Goal: Task Accomplishment & Management: Manage account settings

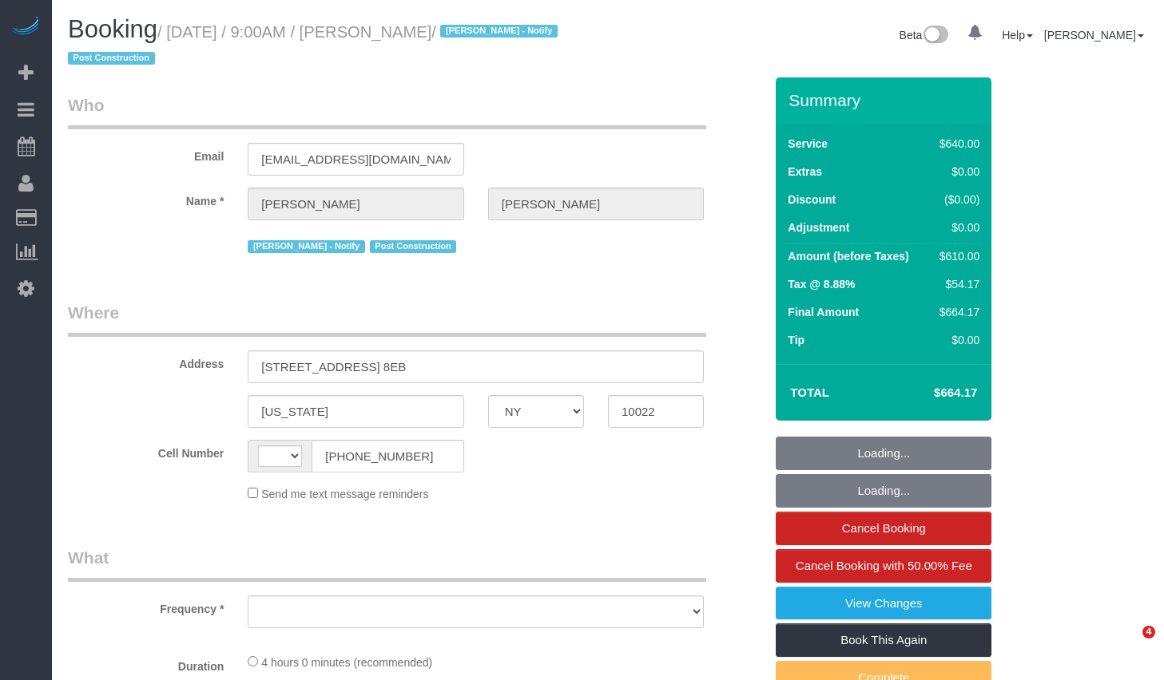
select select "NY"
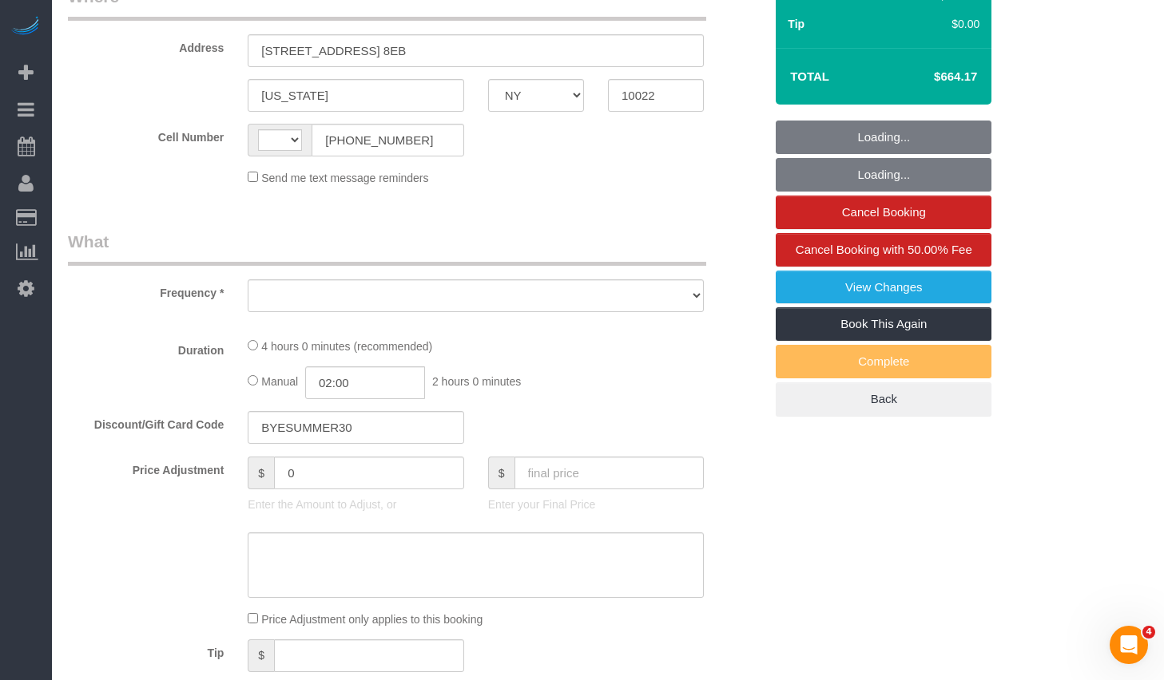
select select "2"
select select "240"
select select "number:89"
select select "number:90"
select select "number:15"
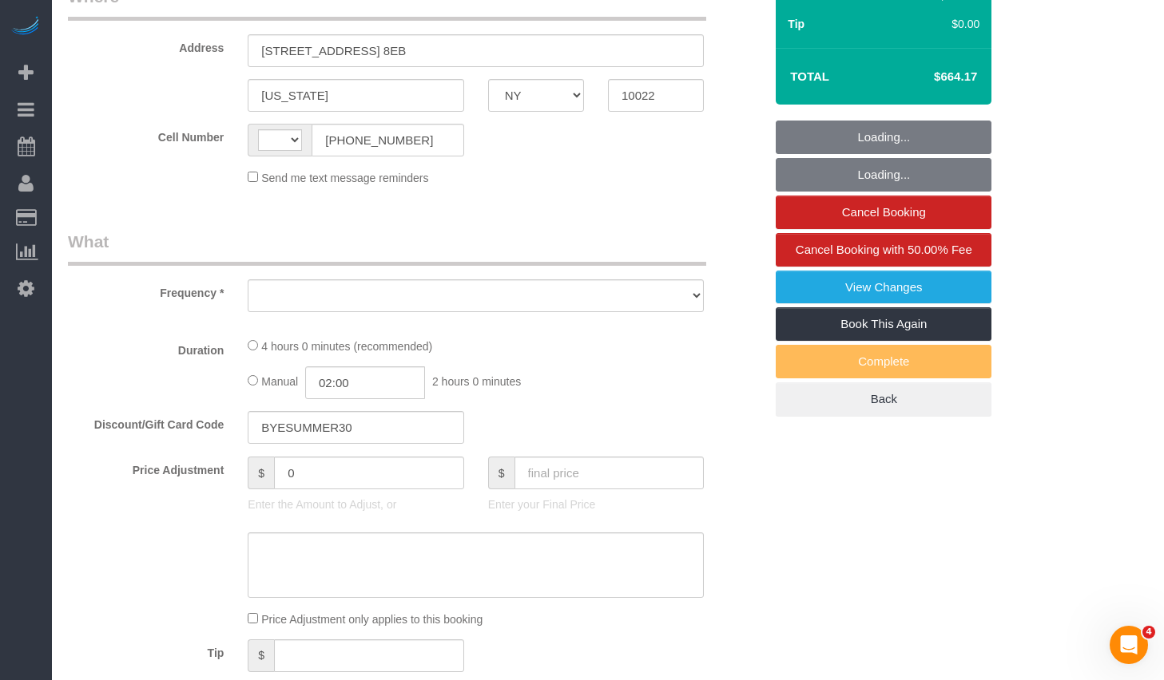
select select "number:7"
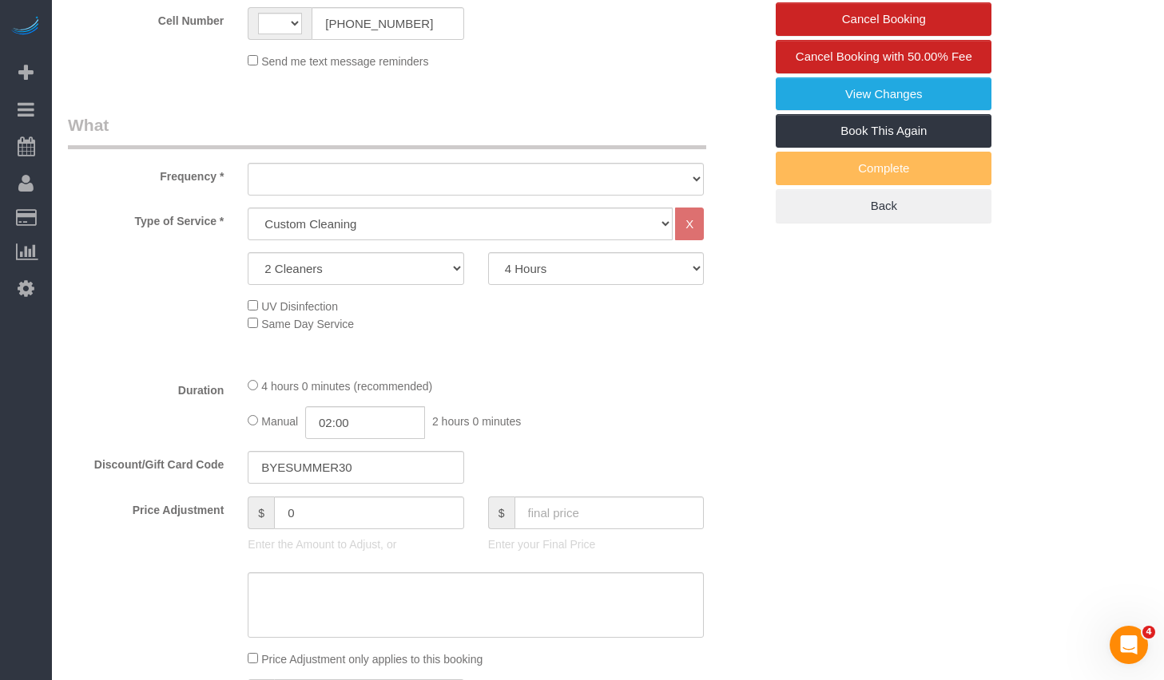
scroll to position [592, 0]
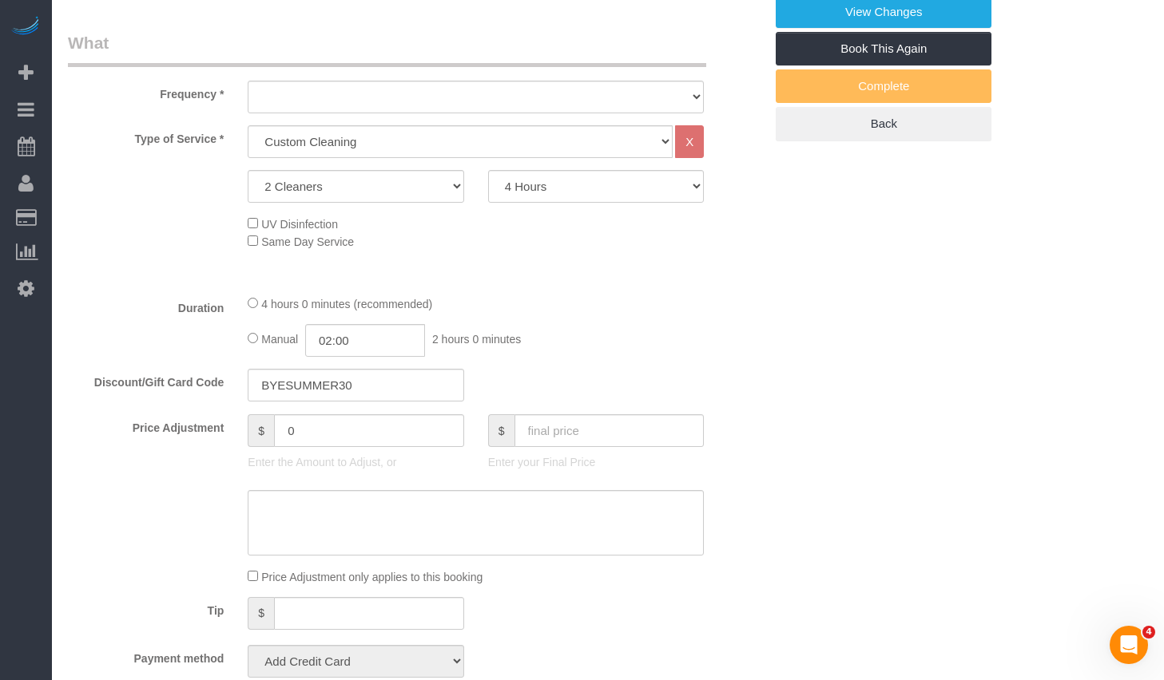
select select "string:US"
select select "object:1043"
select select "string:stripe-pm_1S0OB64VGloSiKo77nNujPK3"
select select "spot1"
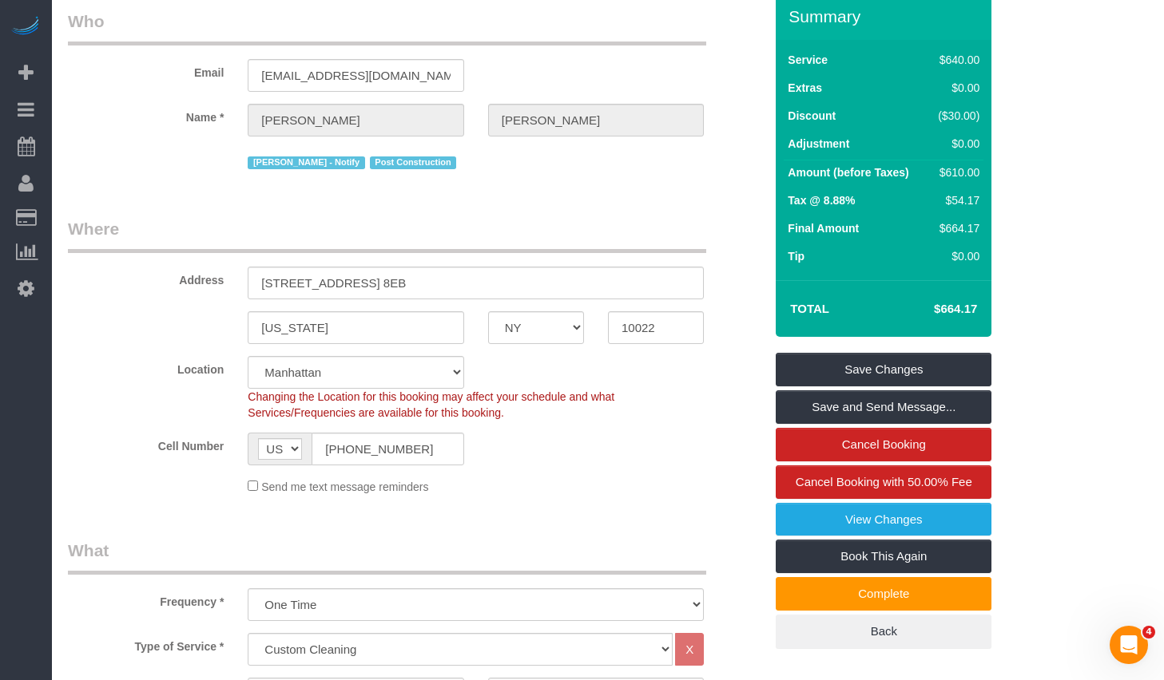
scroll to position [0, 0]
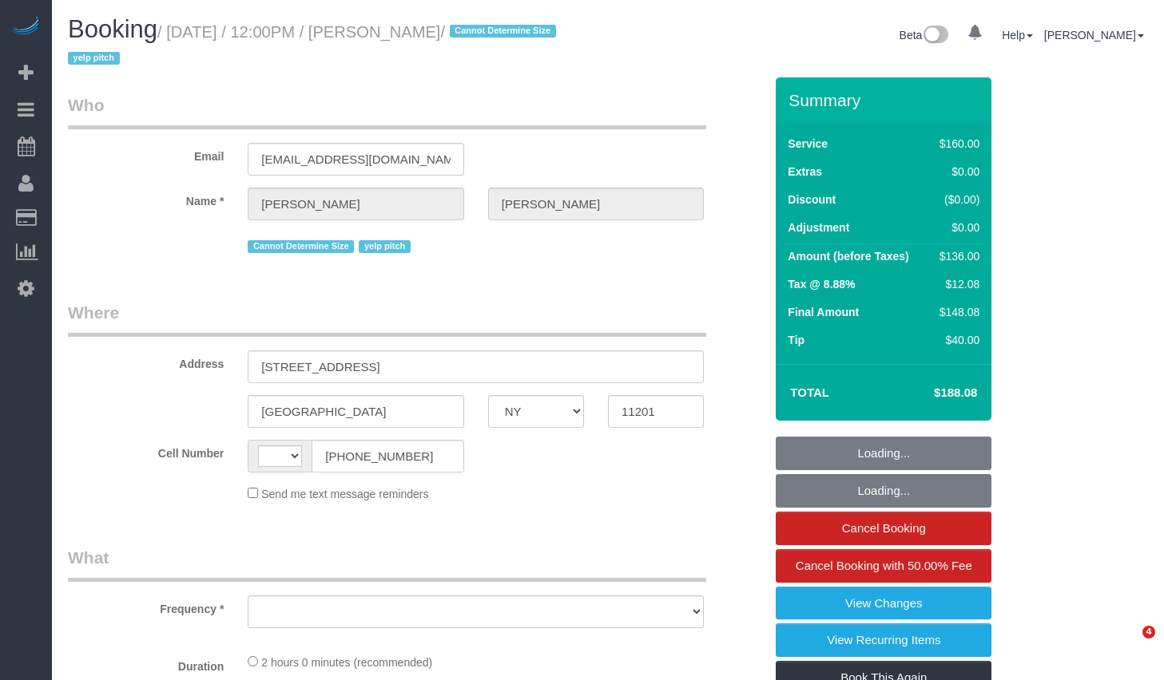
select select "NY"
select select "string:US"
select select "number:89"
select select "number:90"
select select "number:15"
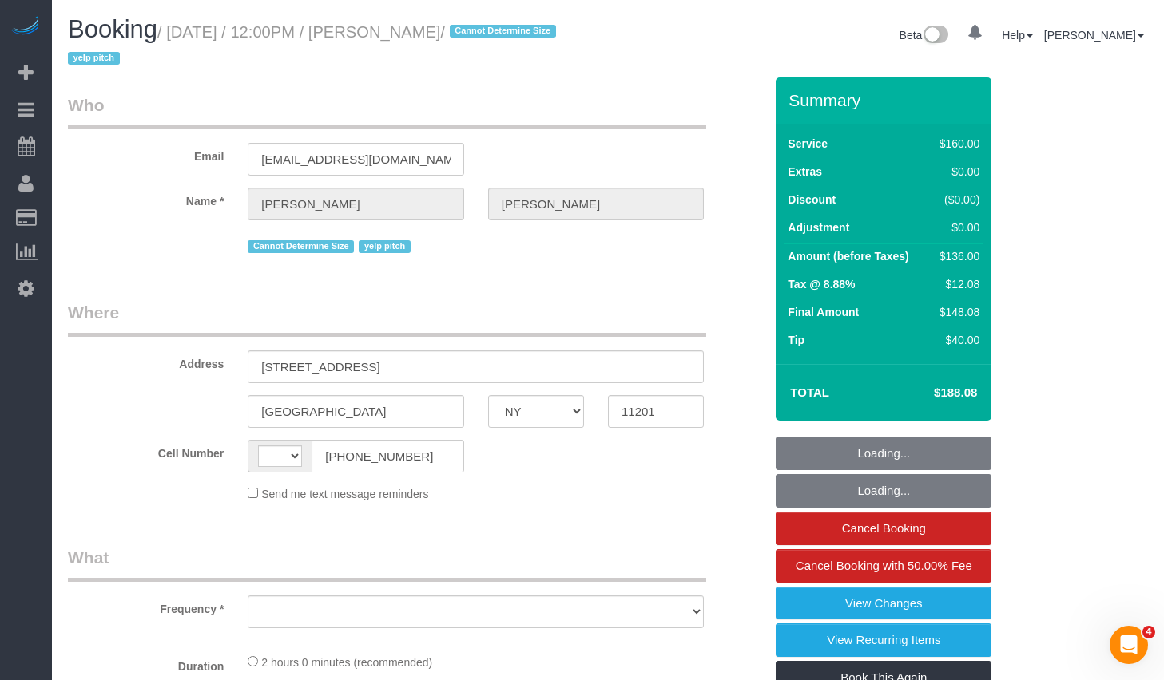
select select "number:6"
select select "object:901"
select select "string:stripe-pm_1ND9ZO4VGloSiKo7m8VPbBys"
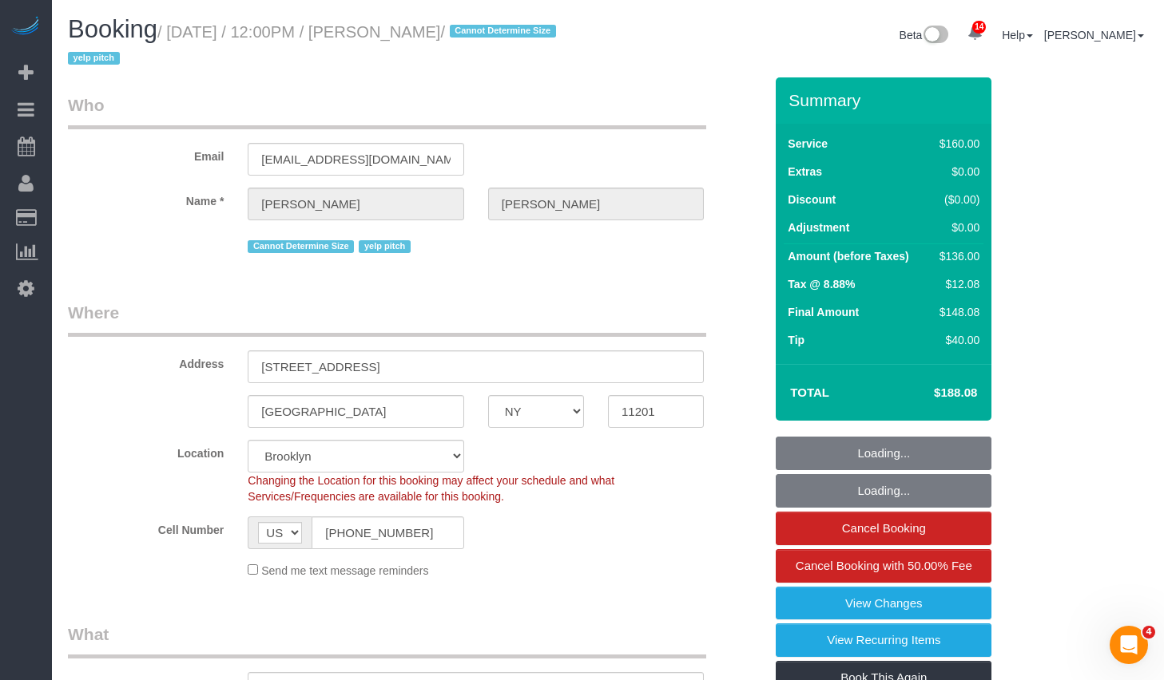
select select "spot1"
select select "object:1368"
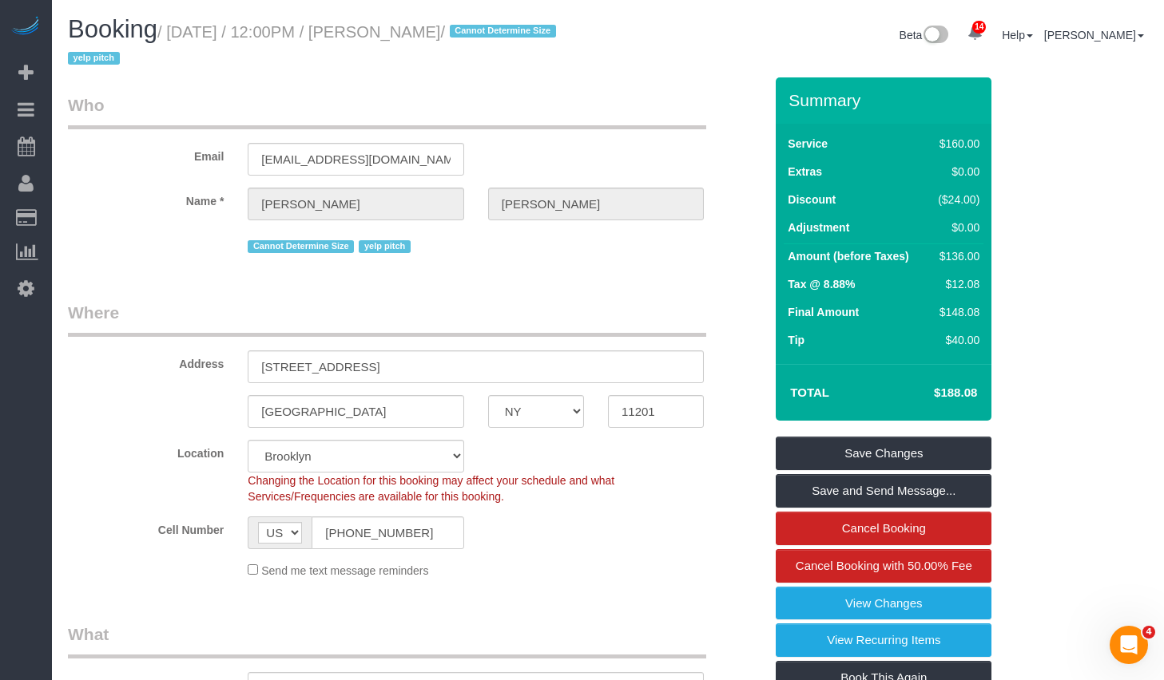
drag, startPoint x: 184, startPoint y: 32, endPoint x: 520, endPoint y: 35, distance: 335.4
click at [520, 35] on small "/ September 09, 2025 / 12:00PM / Alanna Reiner / Cannot Determine Size yelp pit…" at bounding box center [314, 45] width 493 height 45
copy small "September 09, 2025 / 12:00PM / Alanna Reiner"
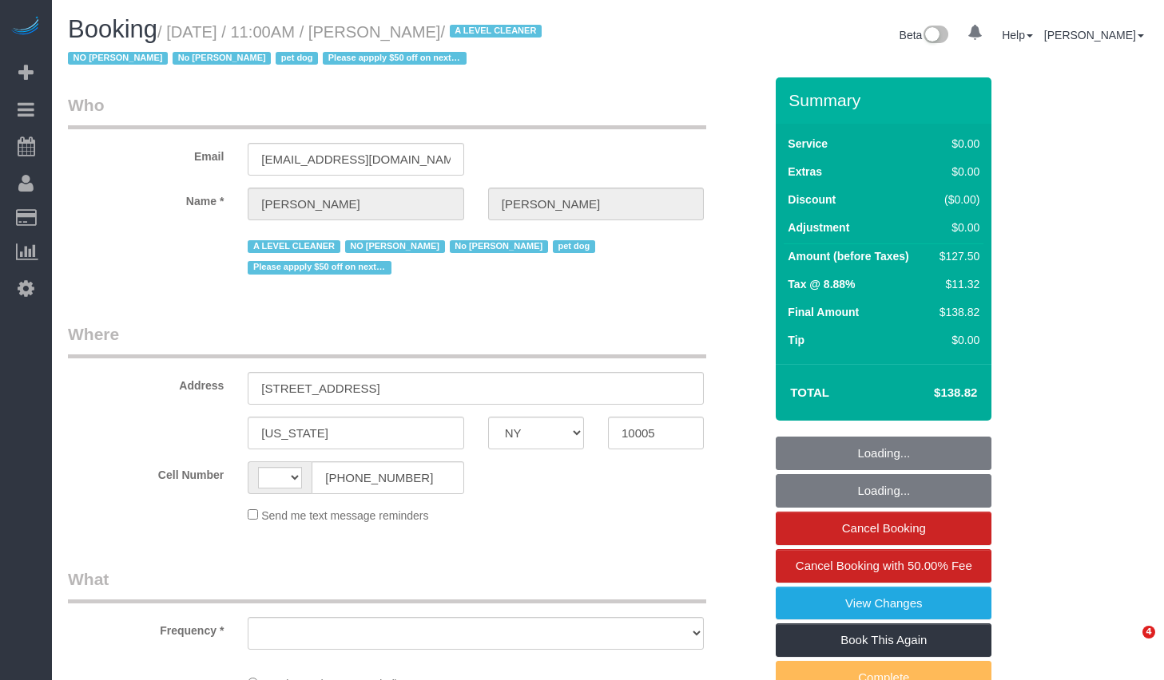
select select "NY"
select select "object:435"
select select "string:US"
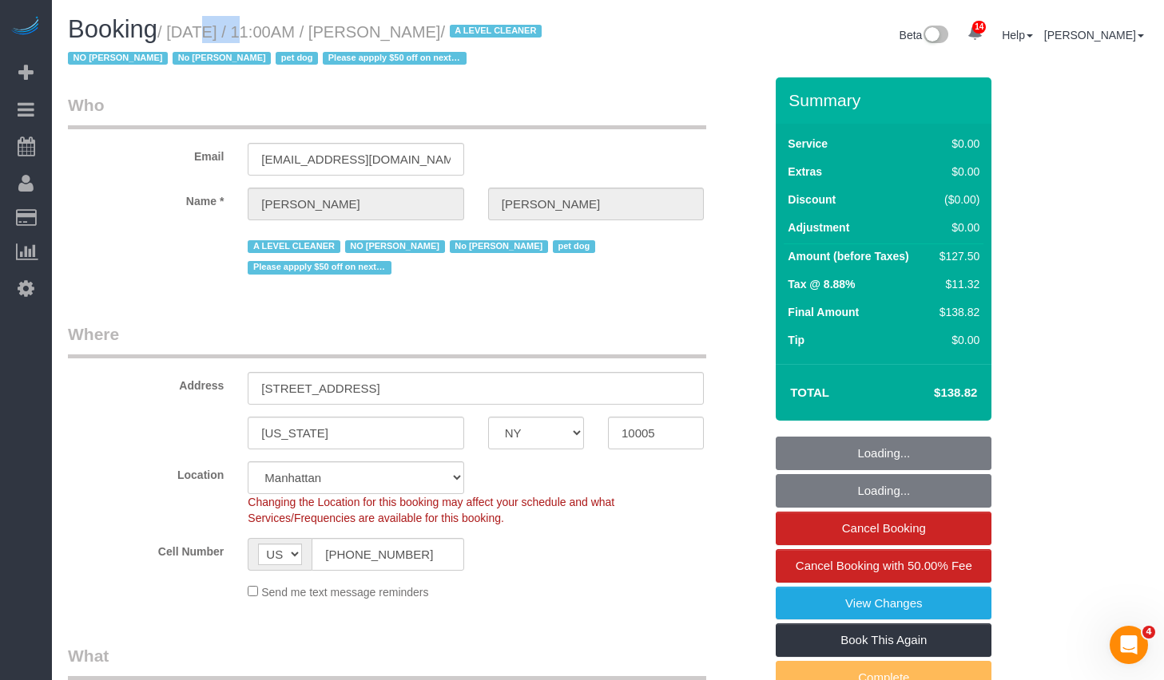
select select "string:stripe-pm_1QKQBO4VGloSiKo7IuutFYzn"
select select "spot1"
select select "number:59"
select select "number:72"
select select "number:13"
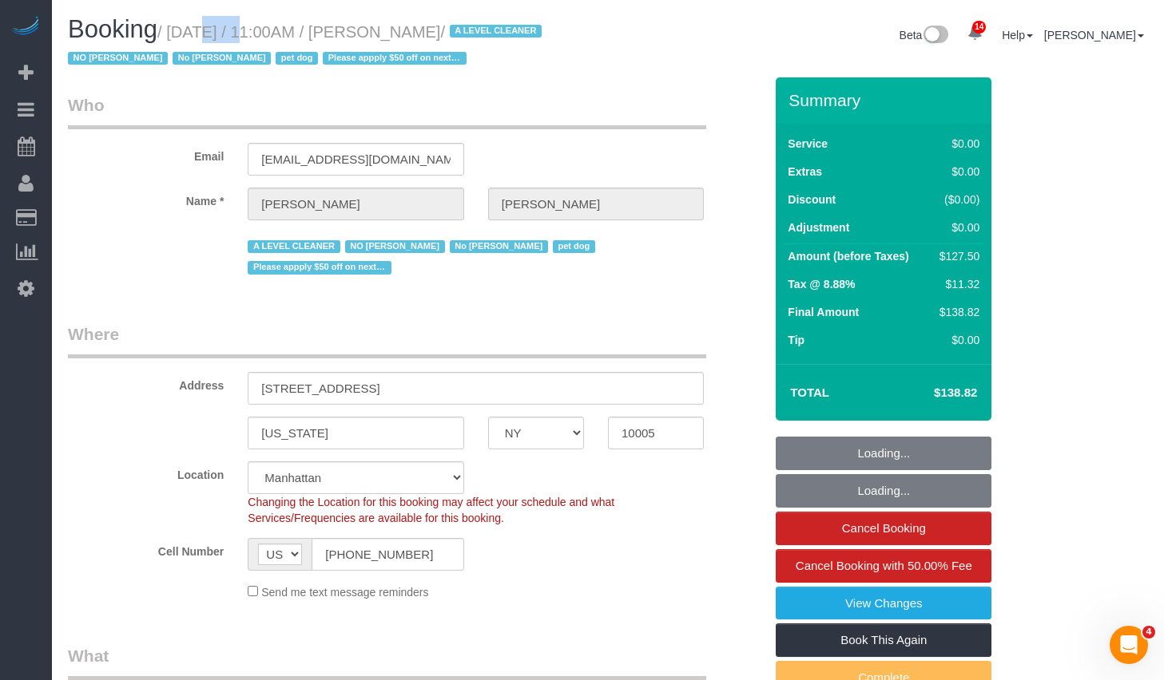
select select "number:6"
select select "object:1028"
drag, startPoint x: 180, startPoint y: 30, endPoint x: 504, endPoint y: 31, distance: 324.2
click at [504, 31] on small "/ September 09, 2025 / 11:00AM / Kelly Carroll / A LEVEL CLEANER NO Joselin Cec…" at bounding box center [307, 45] width 478 height 45
copy small "September 09, 2025 / 11:00AM / Kelly Carroll"
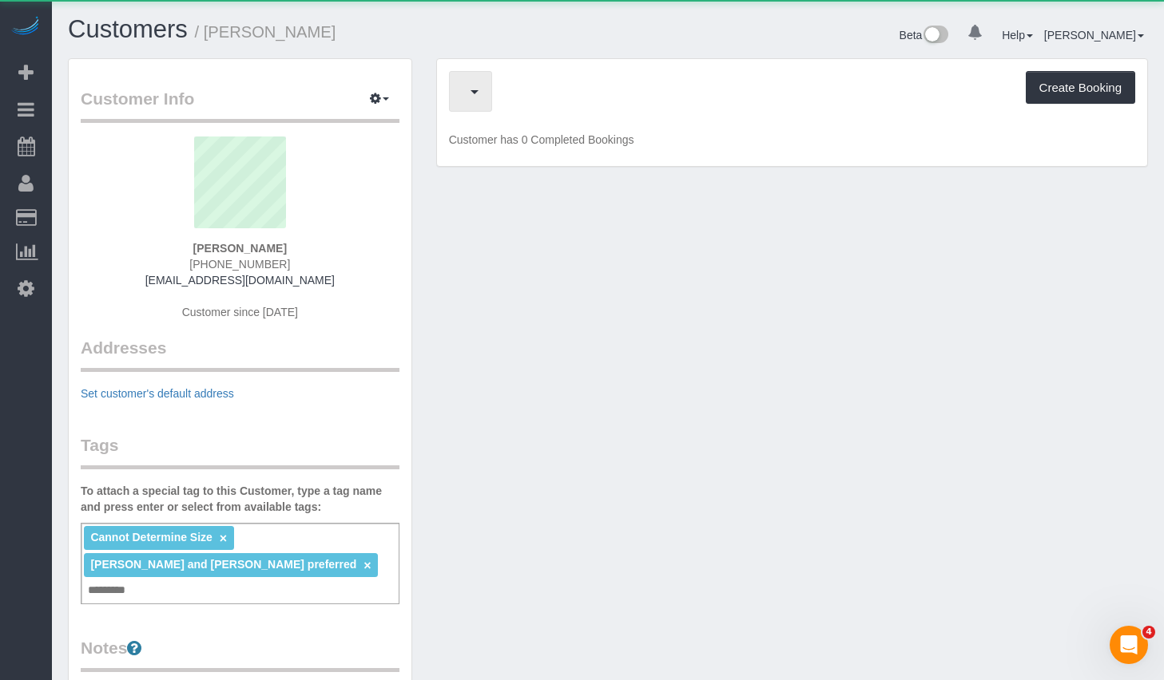
click at [485, 95] on button "button" at bounding box center [470, 91] width 43 height 41
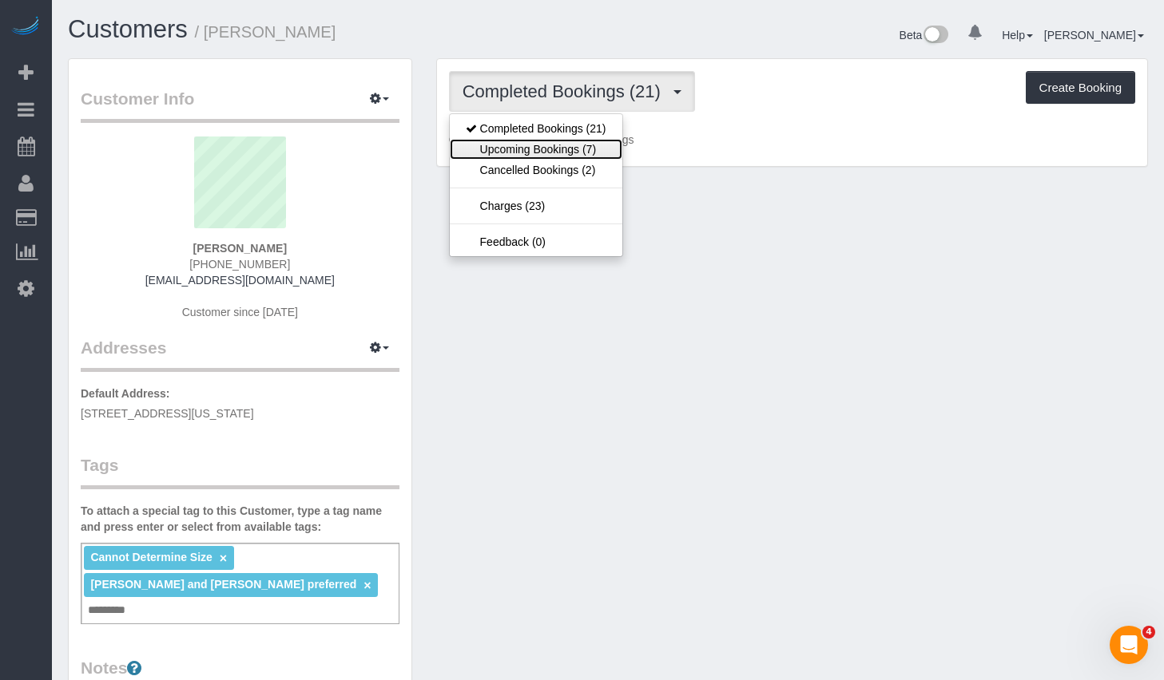
click at [502, 144] on link "Upcoming Bookings (7)" at bounding box center [536, 149] width 172 height 21
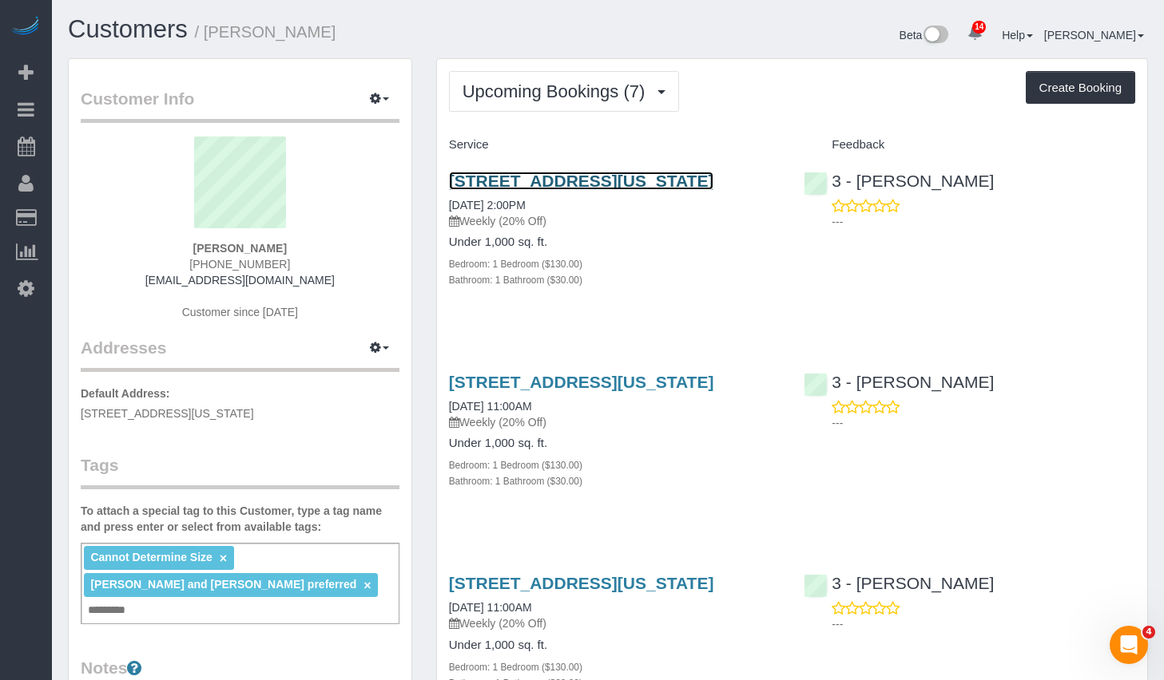
click at [488, 190] on link "215 East 96th Street, Apt 10r, New York, NY 10128" at bounding box center [581, 181] width 265 height 18
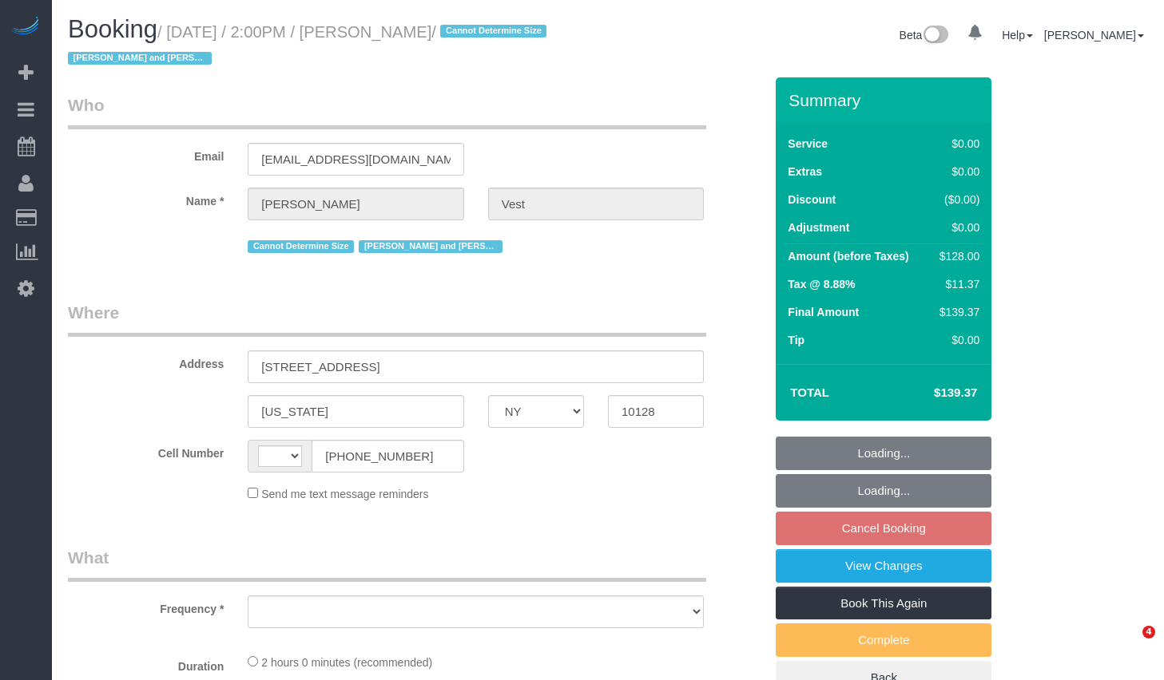
select select "NY"
select select "string:US"
select select "object:750"
select select "1"
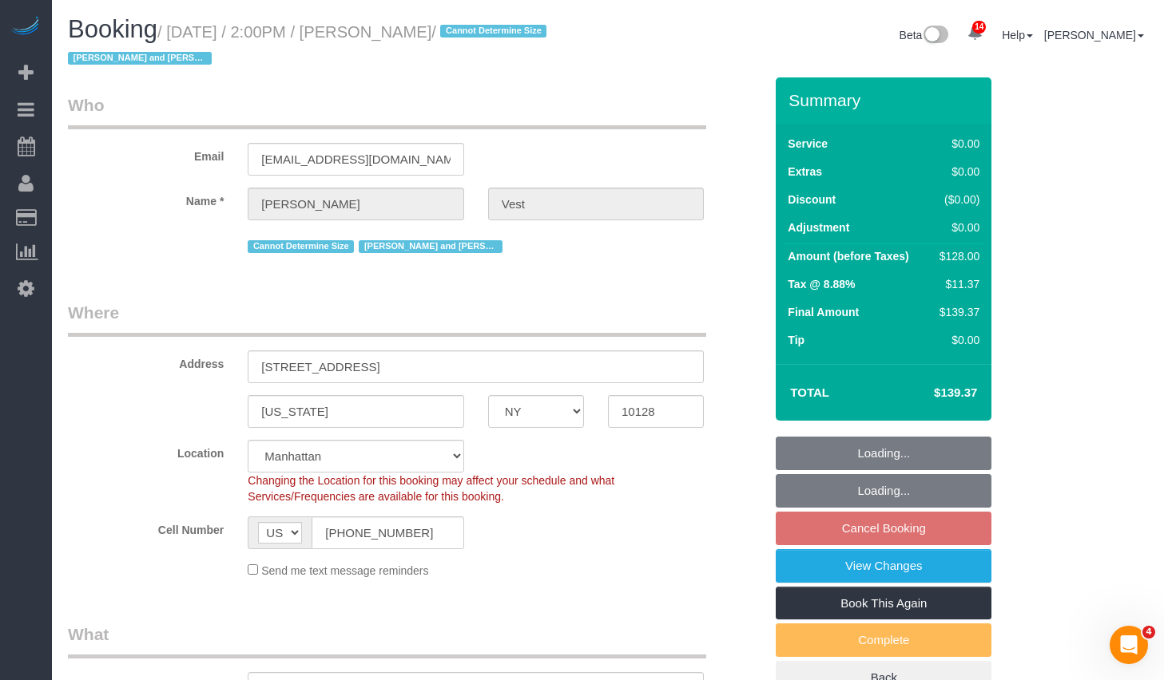
select select "string:stripe-pm_1R74TQ4VGloSiKo7zsvzPauP"
select select "spot2"
select select "number:57"
select select "number:74"
select select "number:15"
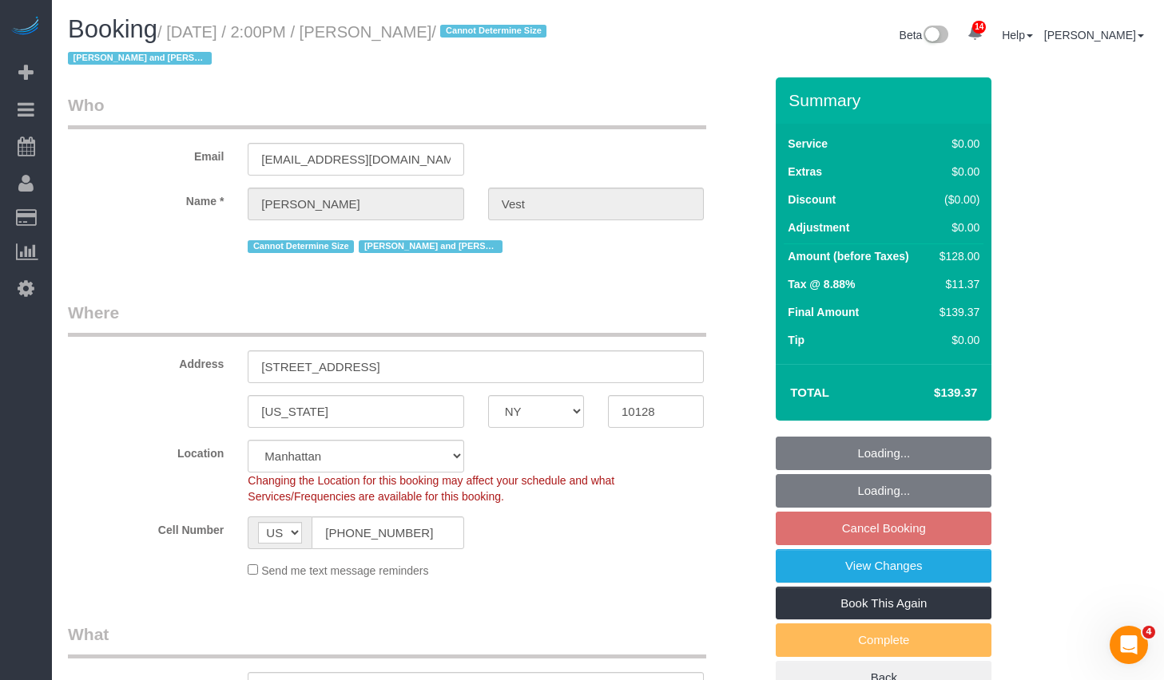
select select "number:6"
select select "object:1435"
select select "1"
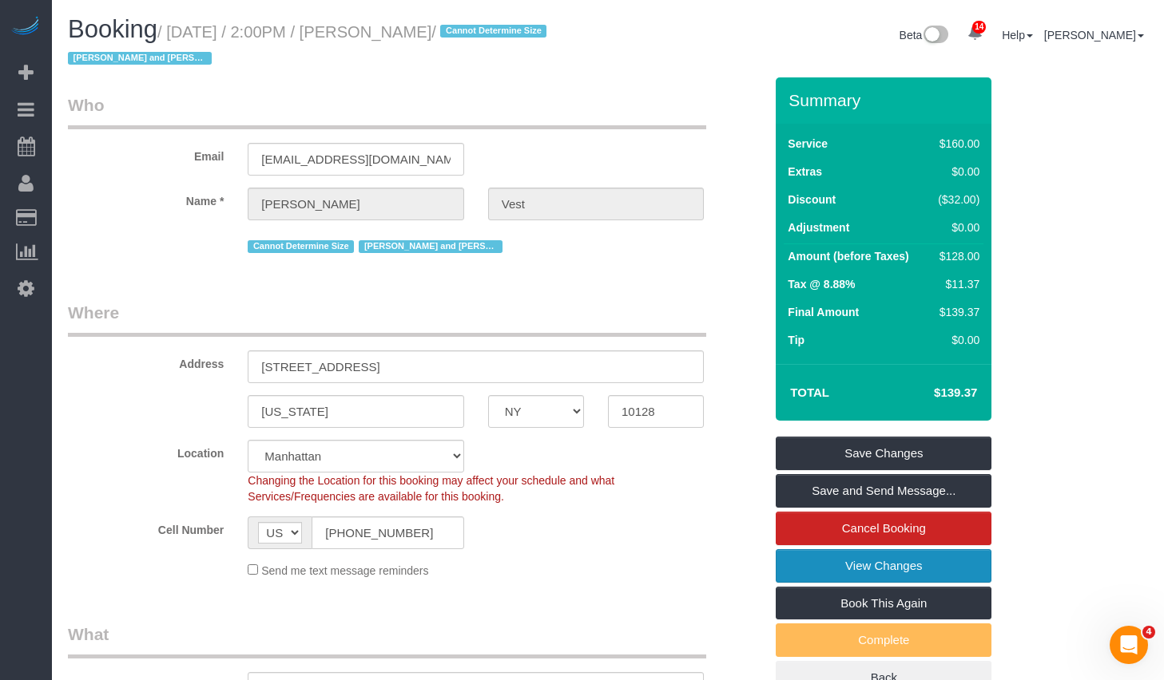
click at [841, 576] on link "View Changes" at bounding box center [883, 566] width 216 height 34
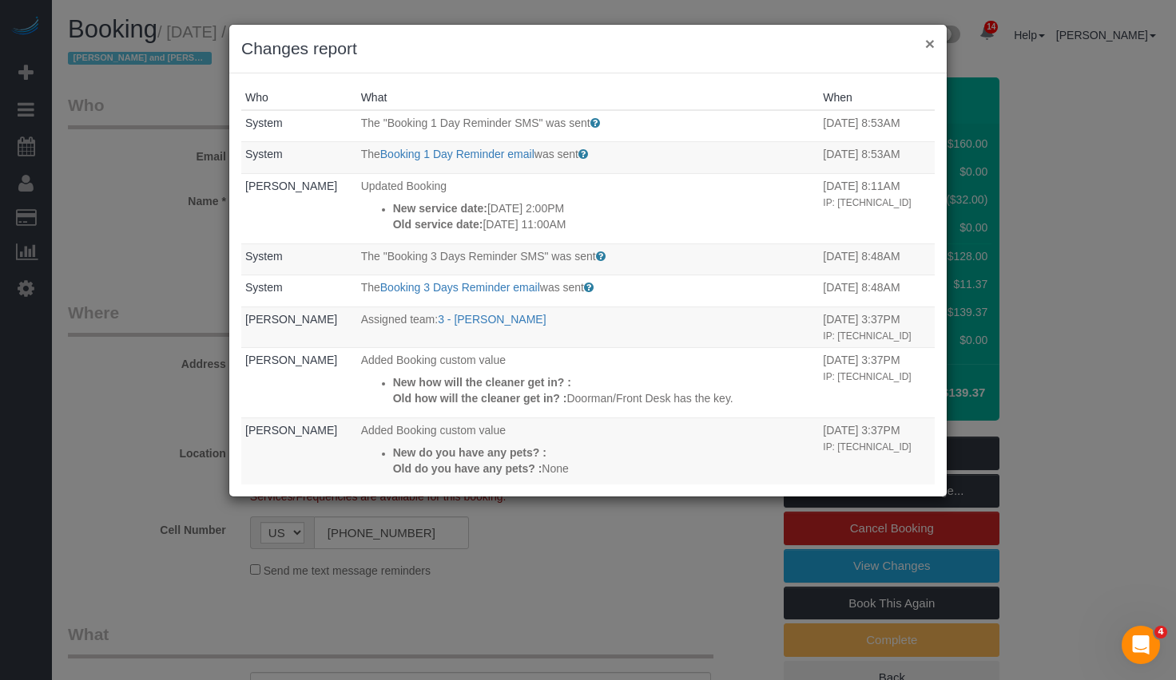
click at [926, 46] on button "×" at bounding box center [930, 43] width 10 height 17
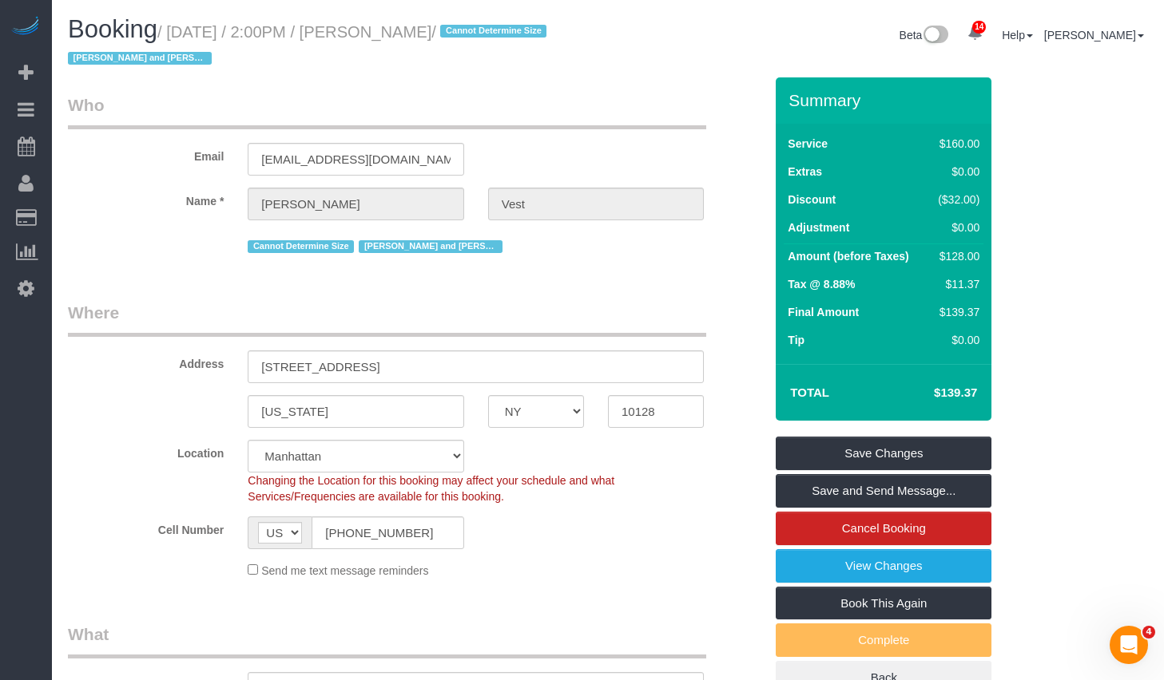
drag, startPoint x: 181, startPoint y: 30, endPoint x: 506, endPoint y: 35, distance: 324.3
click at [506, 35] on small "/ September 10, 2025 / 2:00PM / Jennifer Vest / Cannot Determine Size Isabella …" at bounding box center [309, 45] width 483 height 45
copy small "September 10, 2025 / 2:00PM / Jennifer Vest"
click at [841, 496] on link "Save and Send Message..." at bounding box center [883, 491] width 216 height 34
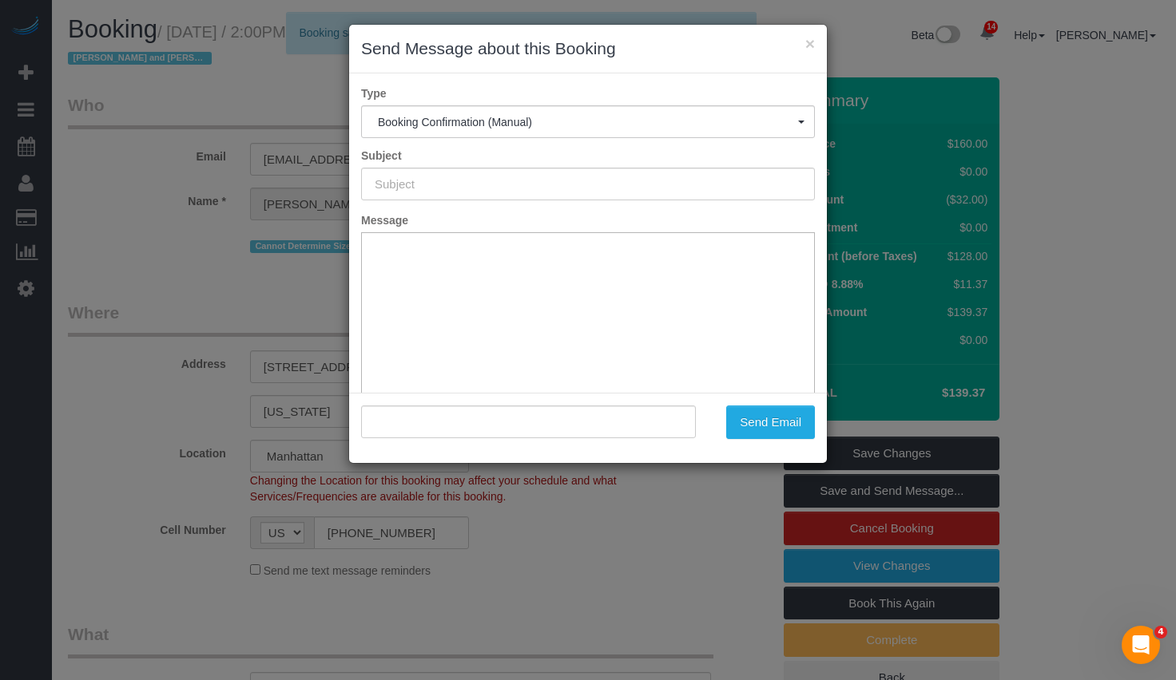
type input "Cleaning Confirmed for 09/10/2025 at 2:00pm"
type input ""Jennifer Vest" <jennvest77@gmail.com>"
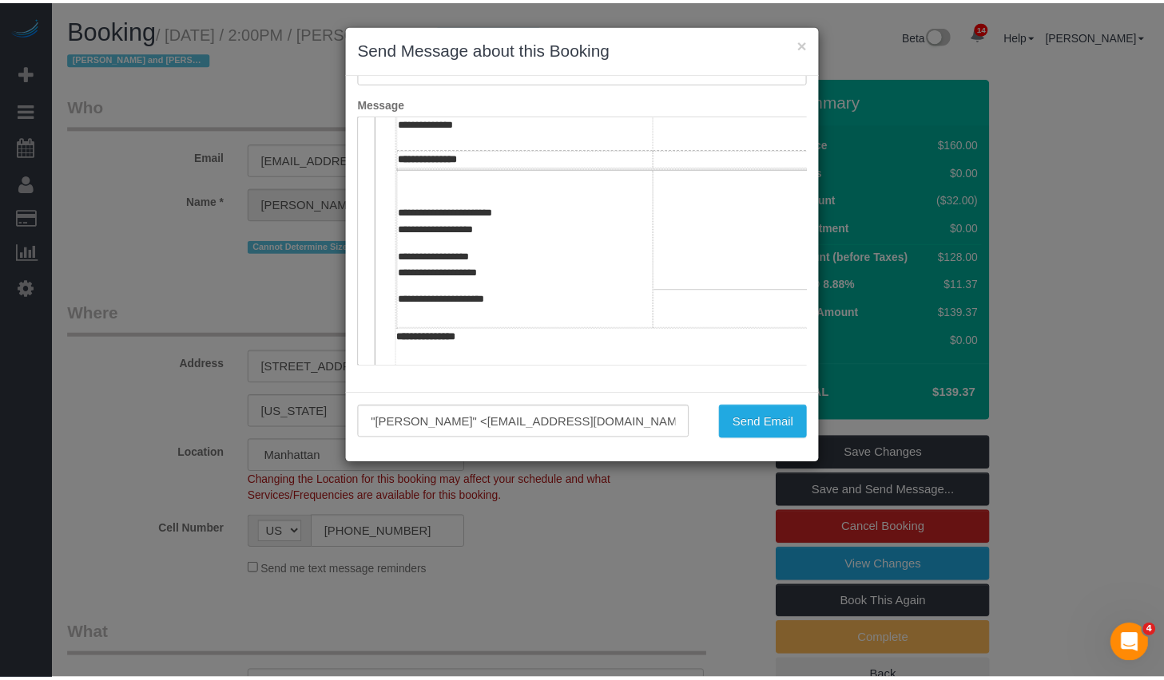
scroll to position [638, 0]
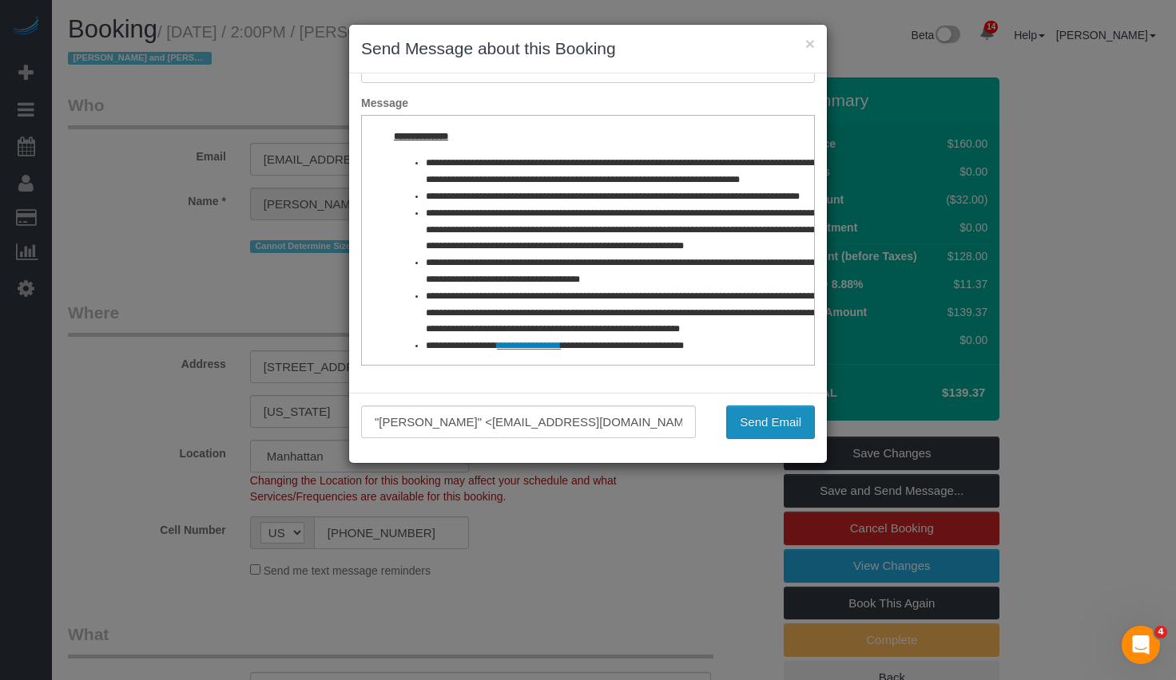
click at [765, 433] on button "Send Email" at bounding box center [770, 423] width 89 height 34
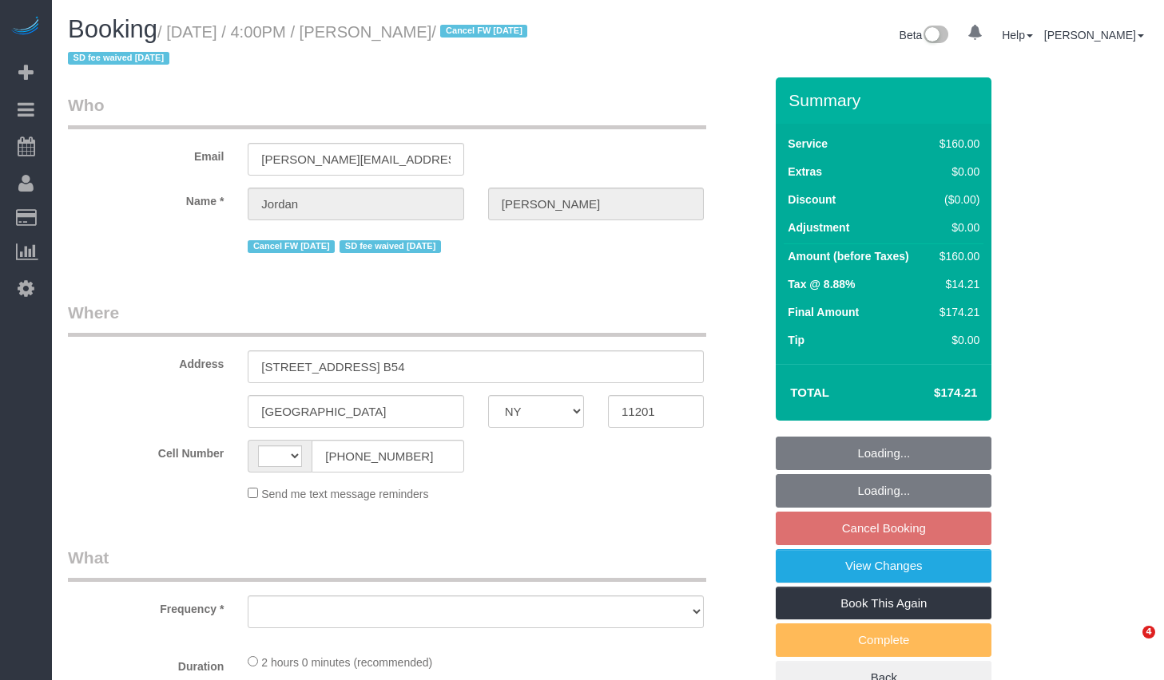
select select "NY"
select select "string:US"
select select "object:750"
select select "spot4"
select select "number:56"
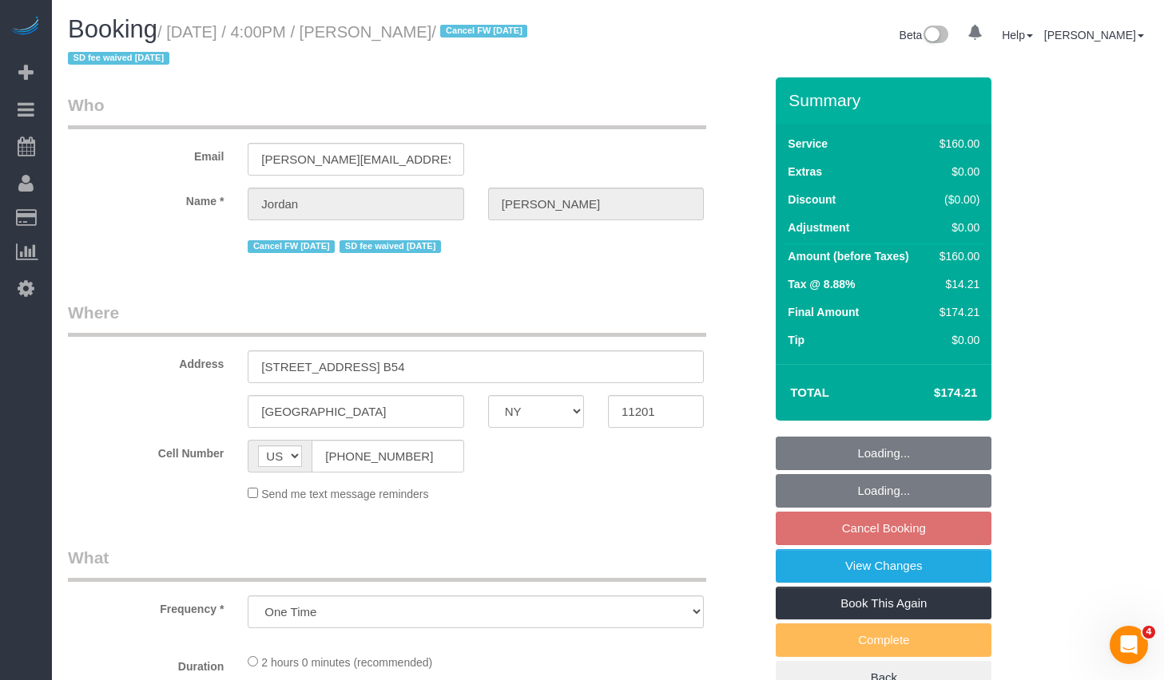
select select "number:77"
select select "number:15"
select select "number:7"
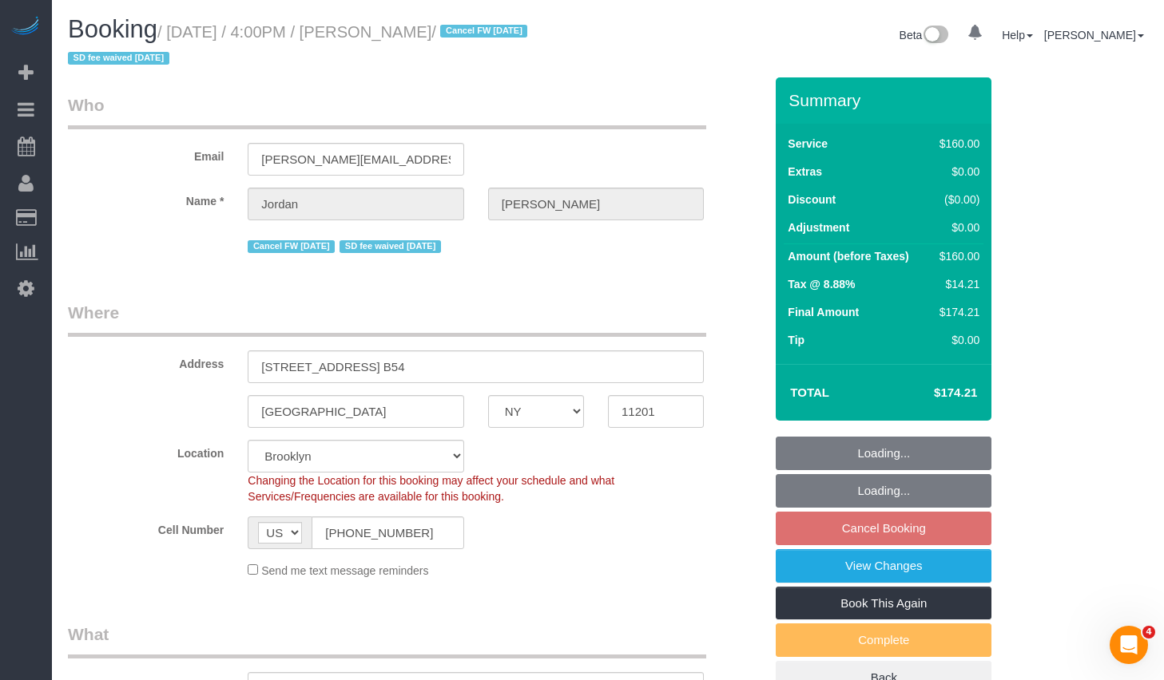
select select "object:1413"
select select "string:stripe-pm_1PXPMM4VGloSiKo7cHJGEYQD"
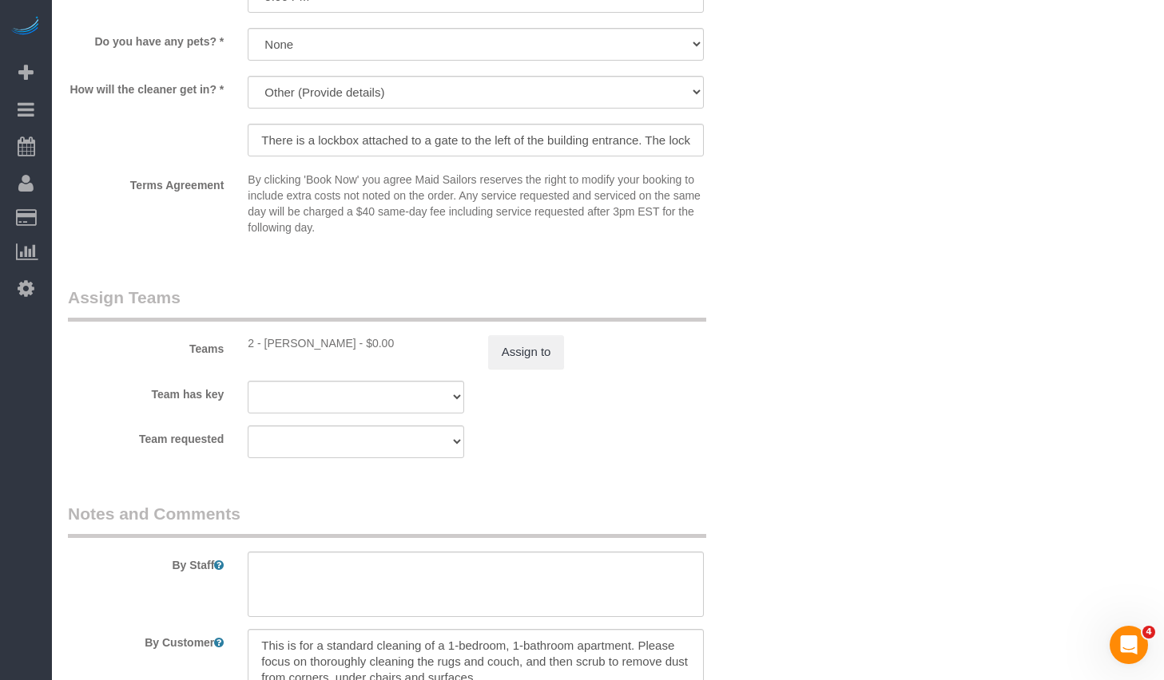
scroll to position [1846, 0]
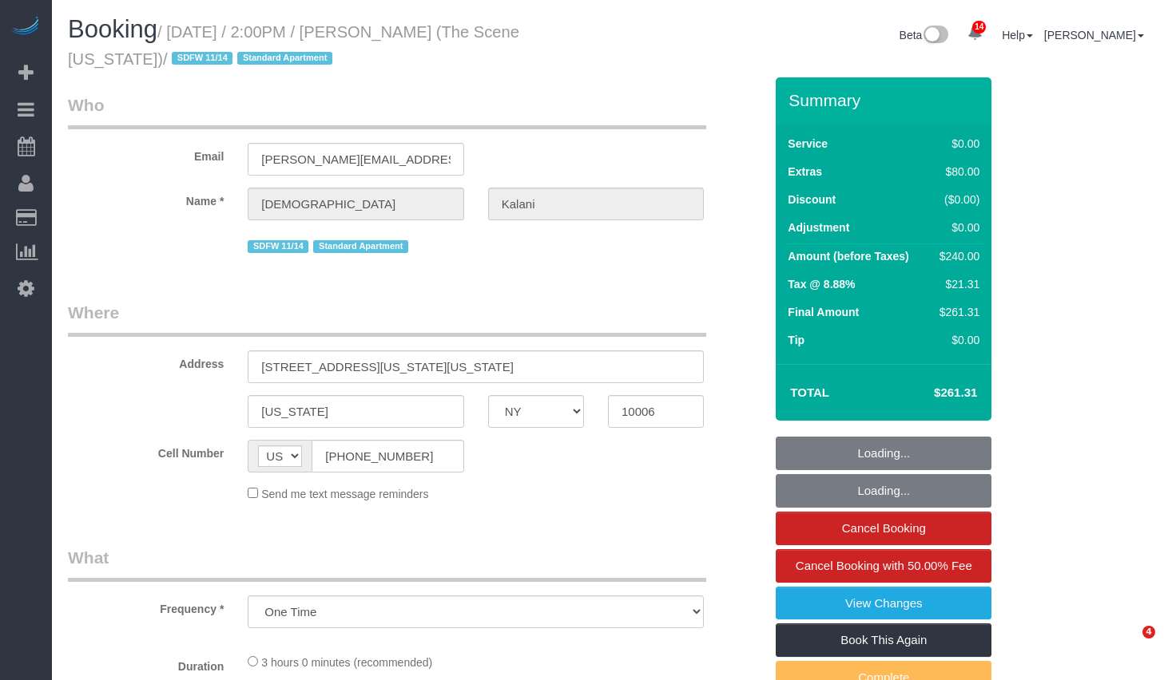
select select "NY"
select select "number:89"
select select "number:90"
select select "number:15"
select select "number:5"
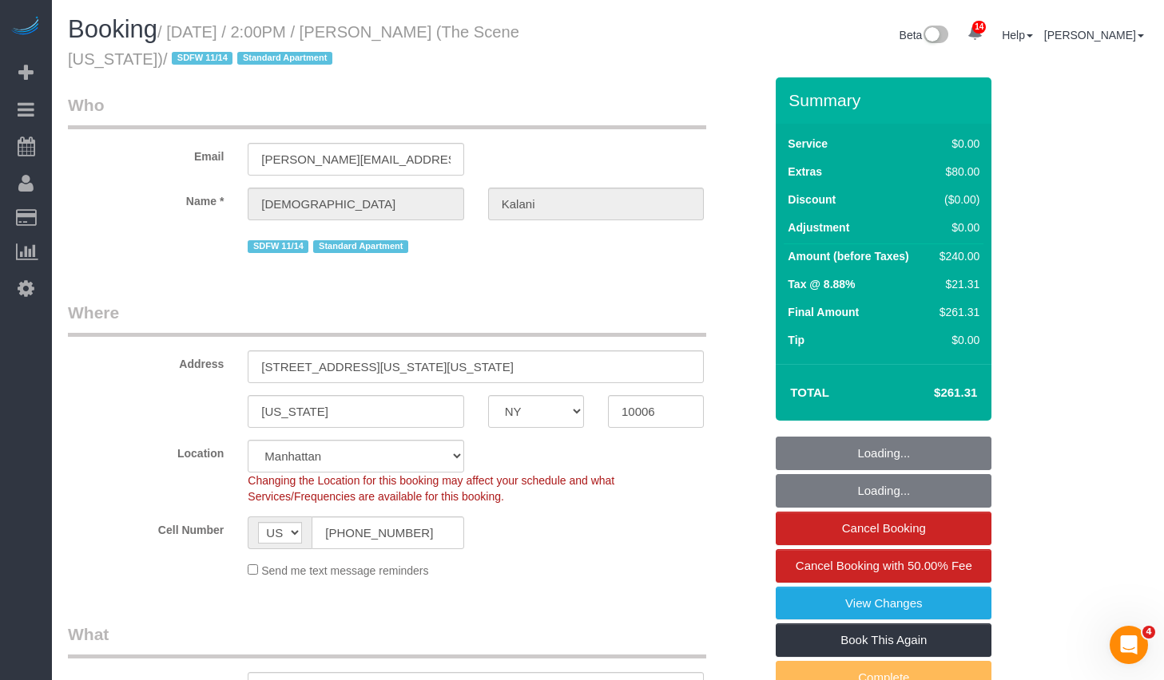
select select "1"
select select "spot1"
select select "object:1436"
select select "string:stripe-pm_1S5GB34VGloSiKo7MYM5gOiZ"
select select "1"
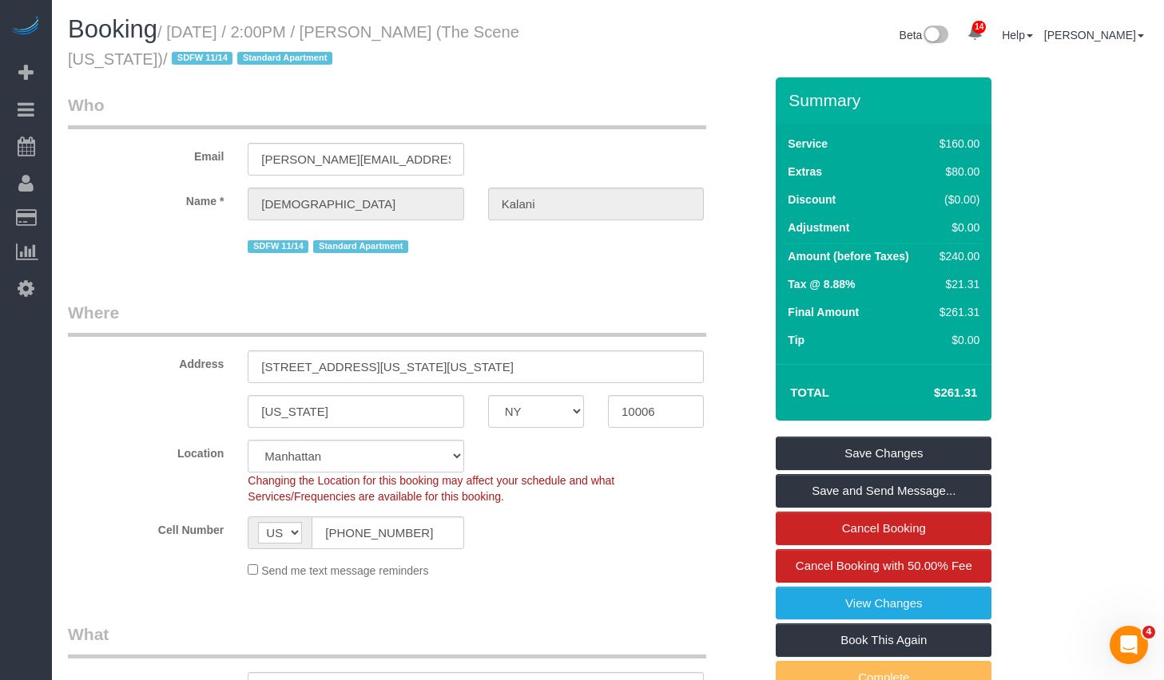
drag, startPoint x: 180, startPoint y: 32, endPoint x: 190, endPoint y: 68, distance: 37.2
click at [190, 68] on small "/ [DATE] / 2:00PM / [PERSON_NAME] (The Scene [US_STATE]) / SDFW 11/14 Standard …" at bounding box center [293, 45] width 451 height 45
copy small "[DATE] / 2:00PM / [PERSON_NAME] (The Scene [US_STATE])"
click at [204, 111] on legend "Who" at bounding box center [387, 111] width 638 height 36
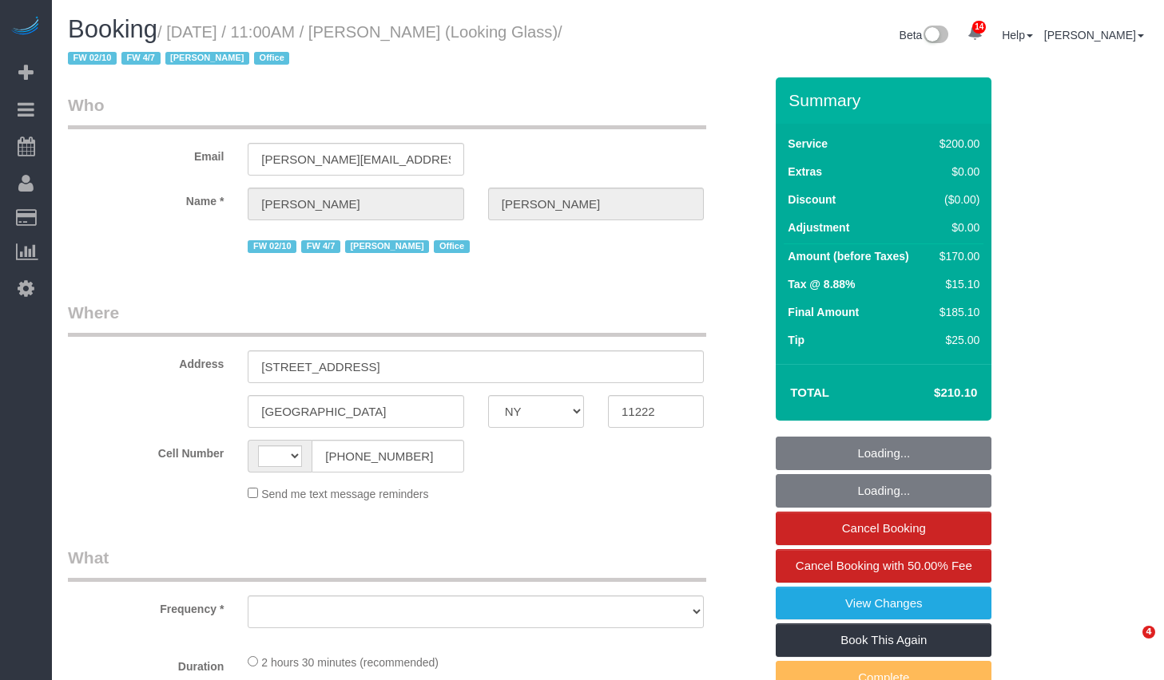
select select "NY"
select select "string:[GEOGRAPHIC_DATA]"
select select "object:720"
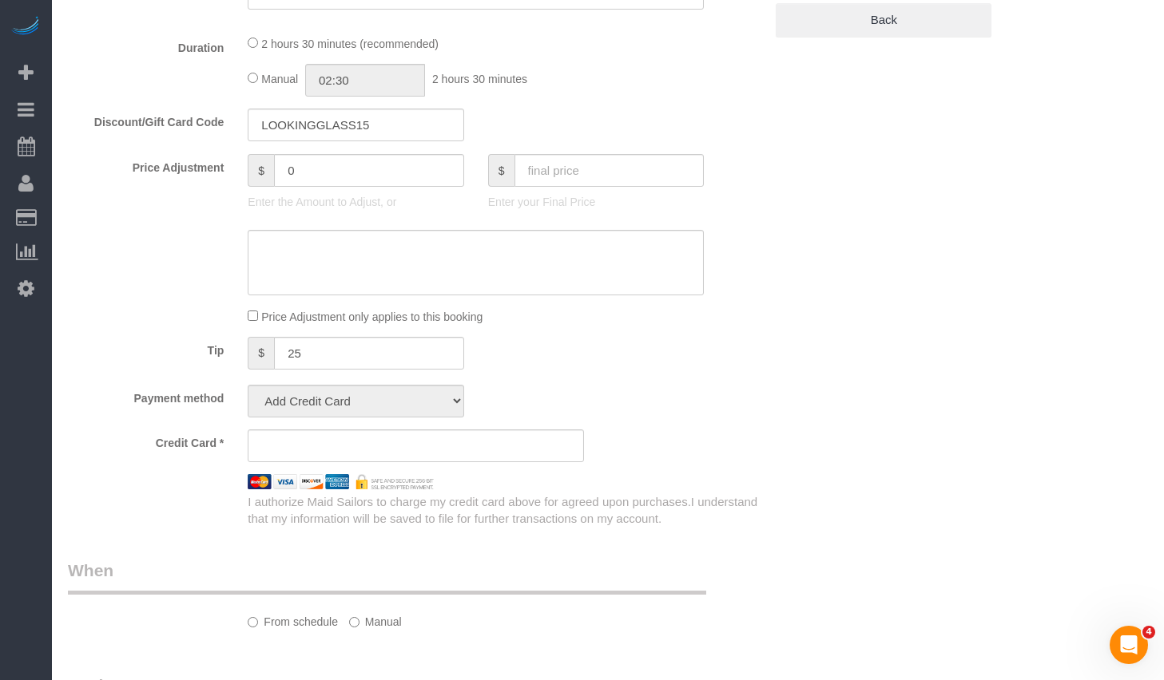
select select "string:stripe-pm_1Pk9r74VGloSiKo7ygf3bK1Q"
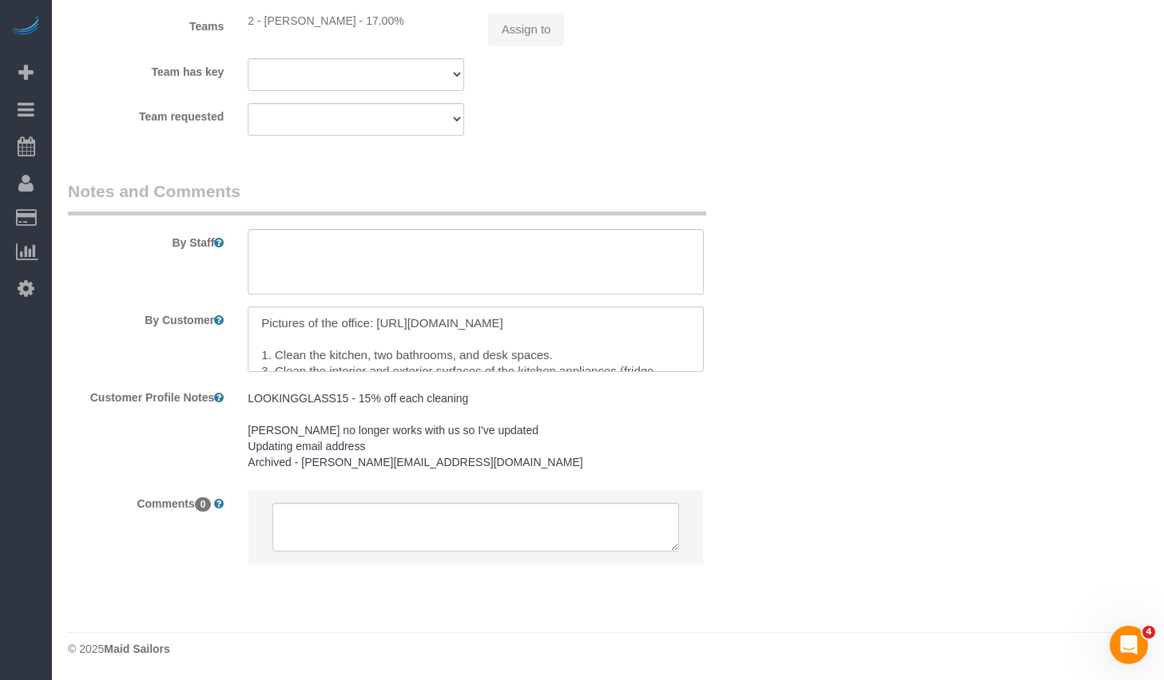
select select "object:1002"
select select "150"
select select "spot1"
select select "number:59"
select select "number:73"
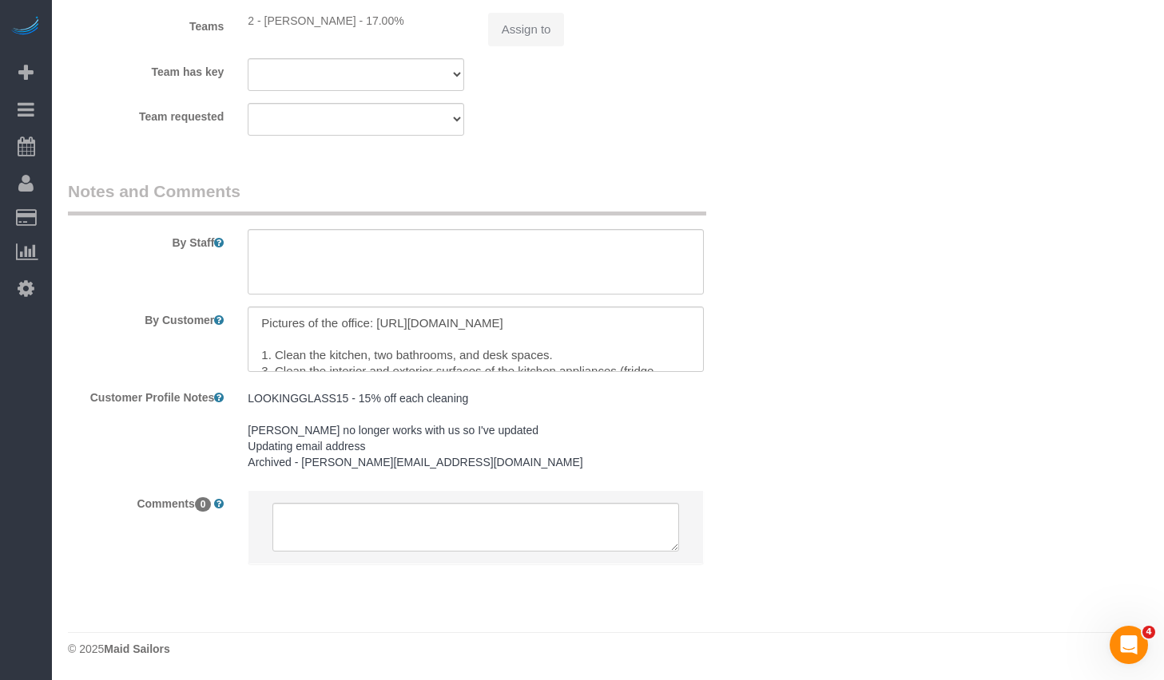
select select "number:15"
select select "number:5"
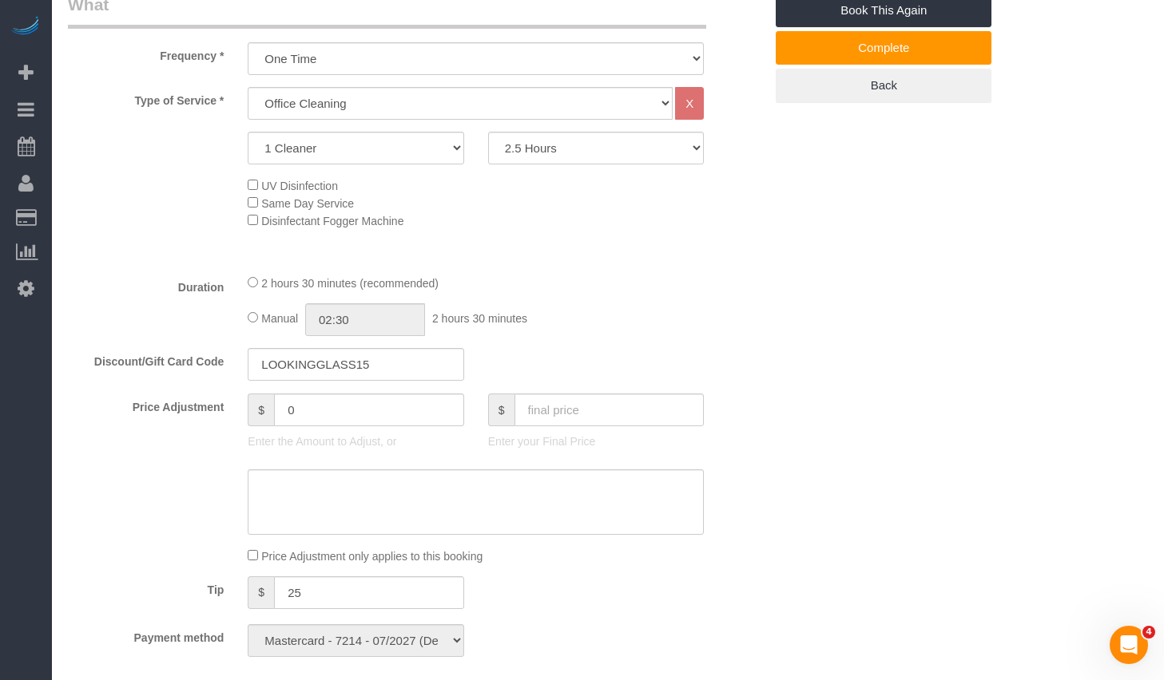
scroll to position [292, 0]
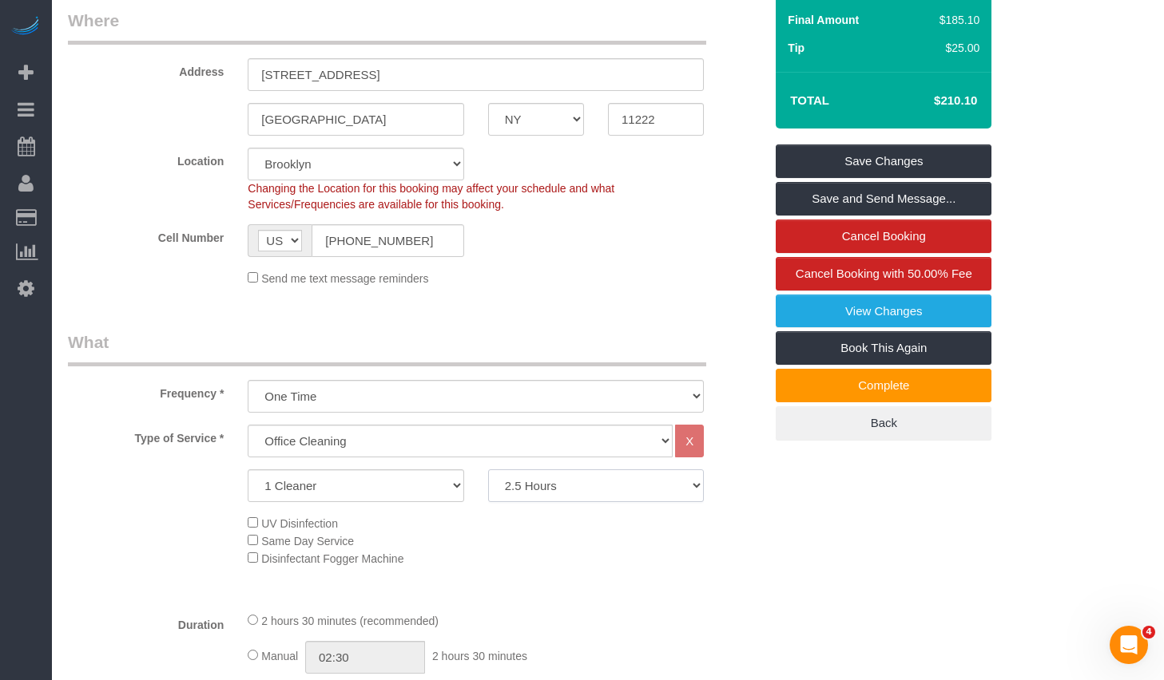
click at [599, 497] on select "2 Hours 2.5 Hours 3 Hours 3.5 Hours 4 Hours 4.5 Hours 5 Hours 5.5 Hours 6 Hours…" at bounding box center [596, 486] width 216 height 33
select select "180"
click at [488, 470] on select "2 Hours 2.5 Hours 3 Hours 3.5 Hours 4 Hours 4.5 Hours 5 Hours 5.5 Hours 6 Hours…" at bounding box center [596, 486] width 216 height 33
select select "spot44"
click at [553, 478] on select "2 Hours 2.5 Hours 3 Hours 3.5 Hours 4 Hours 4.5 Hours 5 Hours 5.5 Hours 6 Hours…" at bounding box center [596, 486] width 216 height 33
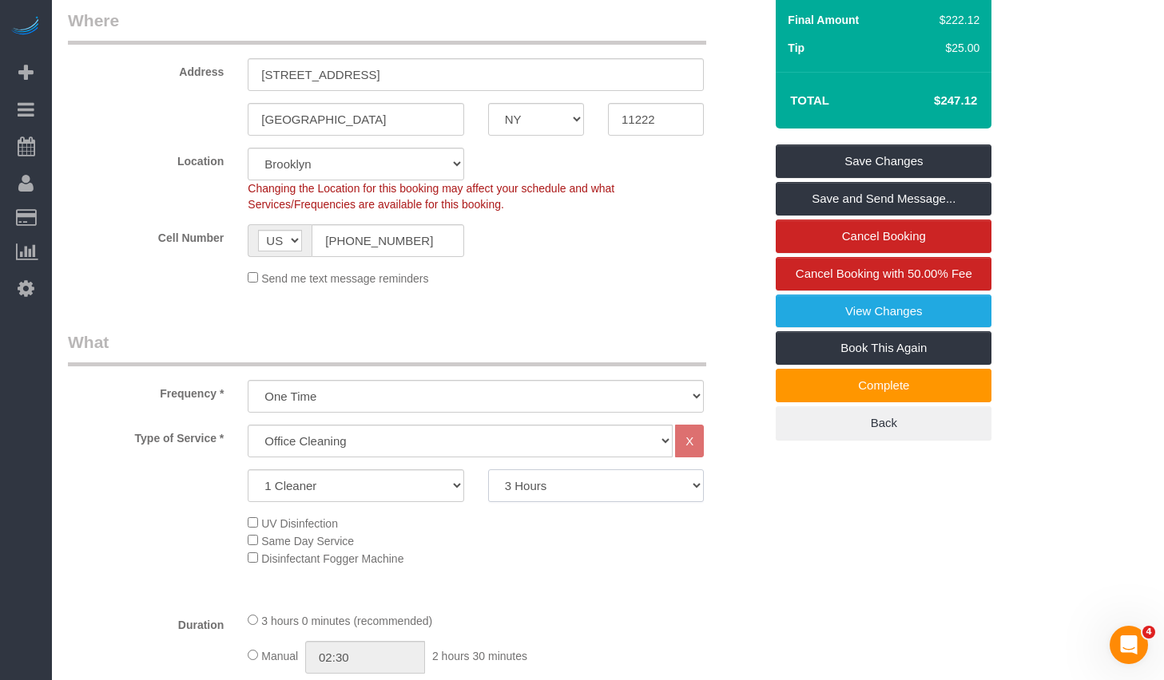
select select "150"
click at [488, 470] on select "2 Hours 2.5 Hours 3 Hours 3.5 Hours 4 Hours 4.5 Hours 5 Hours 5.5 Hours 6 Hours…" at bounding box center [596, 486] width 216 height 33
select select "spot87"
click at [546, 494] on select "2 Hours 2.5 Hours 3 Hours 3.5 Hours 4 Hours 4.5 Hours 5 Hours 5.5 Hours 6 Hours…" at bounding box center [596, 486] width 216 height 33
select select "180"
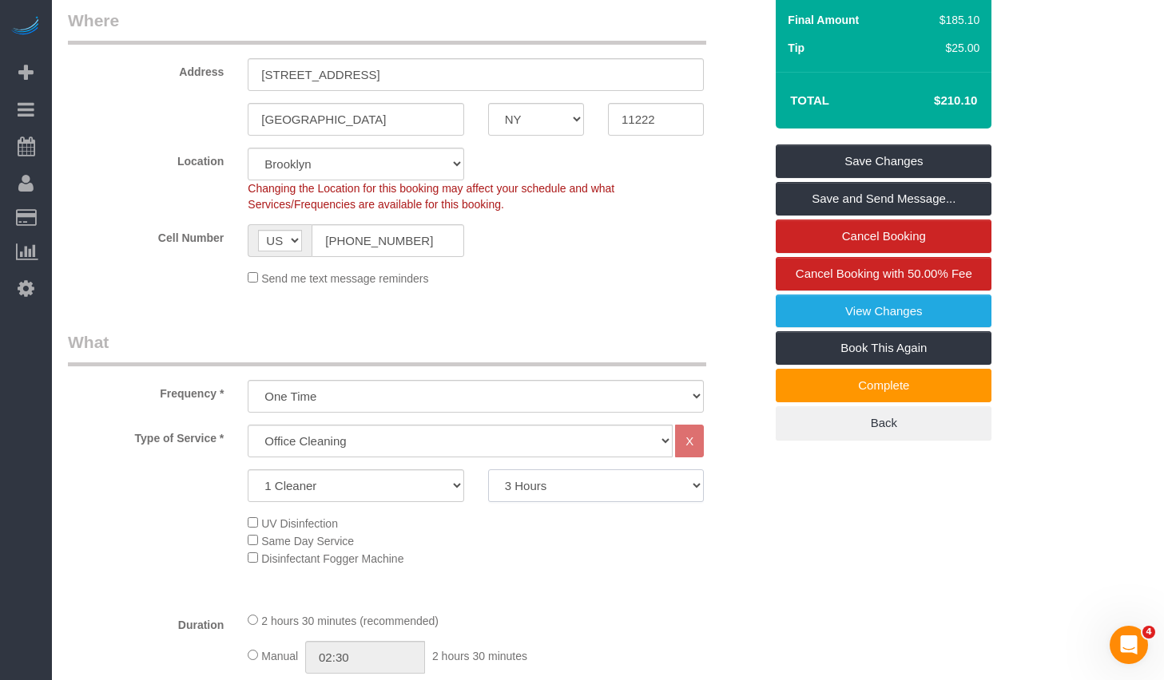
click at [488, 470] on select "2 Hours 2.5 Hours 3 Hours 3.5 Hours 4 Hours 4.5 Hours 5 Hours 5.5 Hours 6 Hours…" at bounding box center [596, 486] width 216 height 33
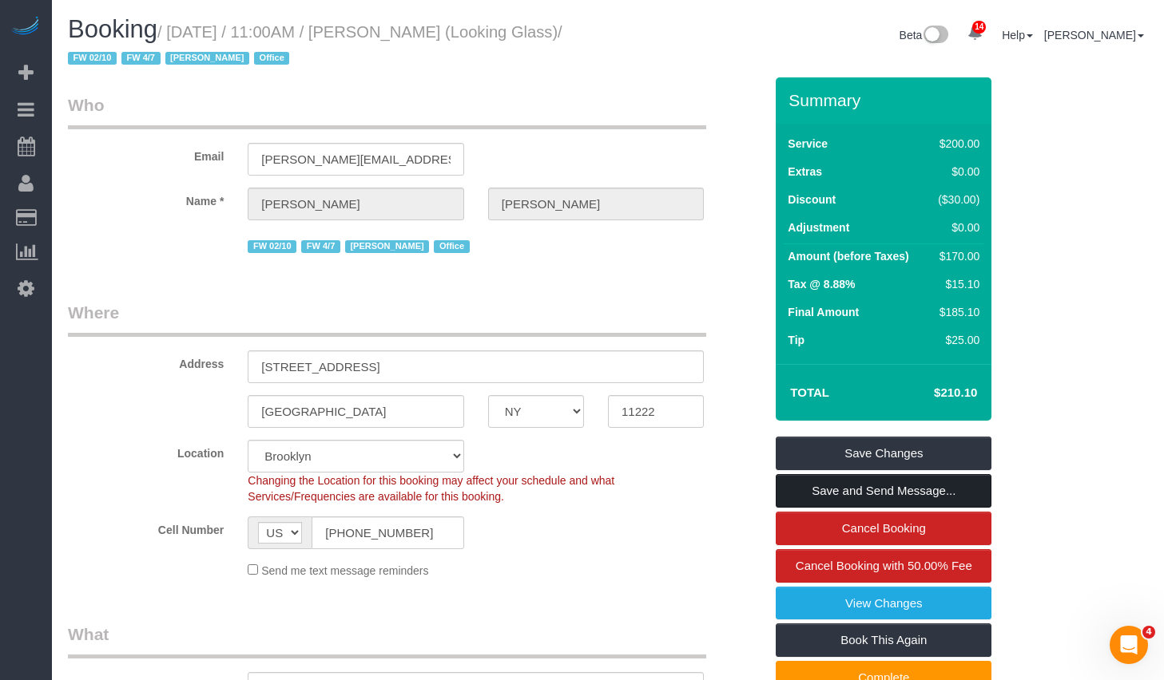
click at [831, 490] on link "Save and Send Message..." at bounding box center [883, 491] width 216 height 34
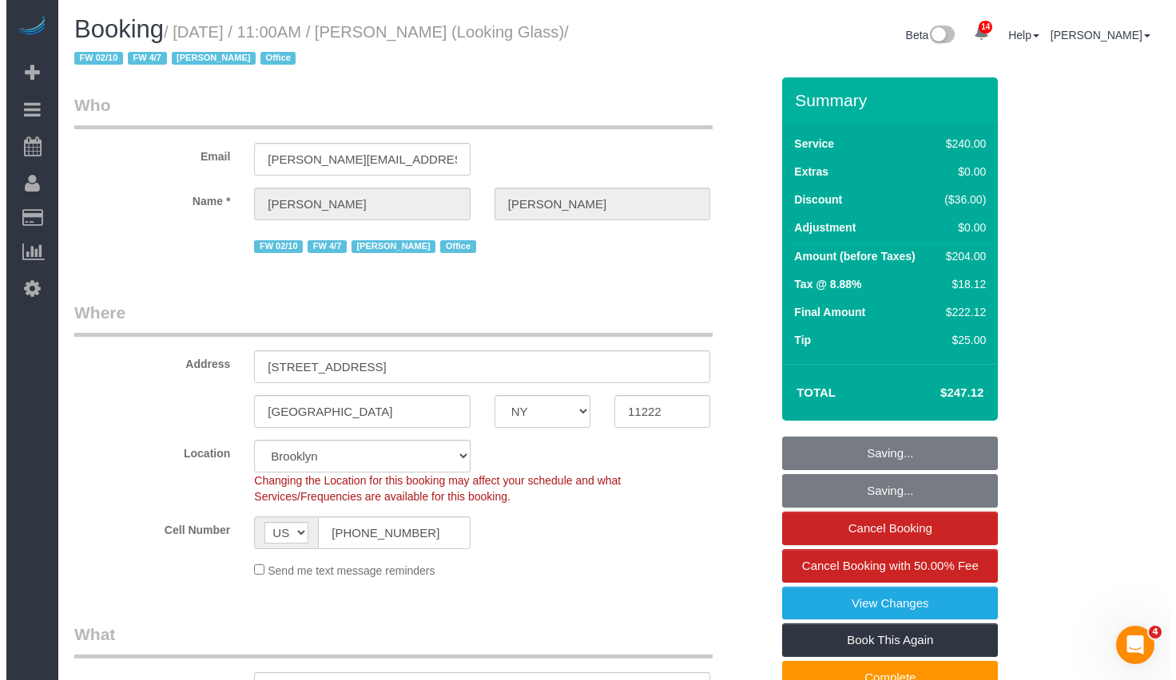
scroll to position [194, 0]
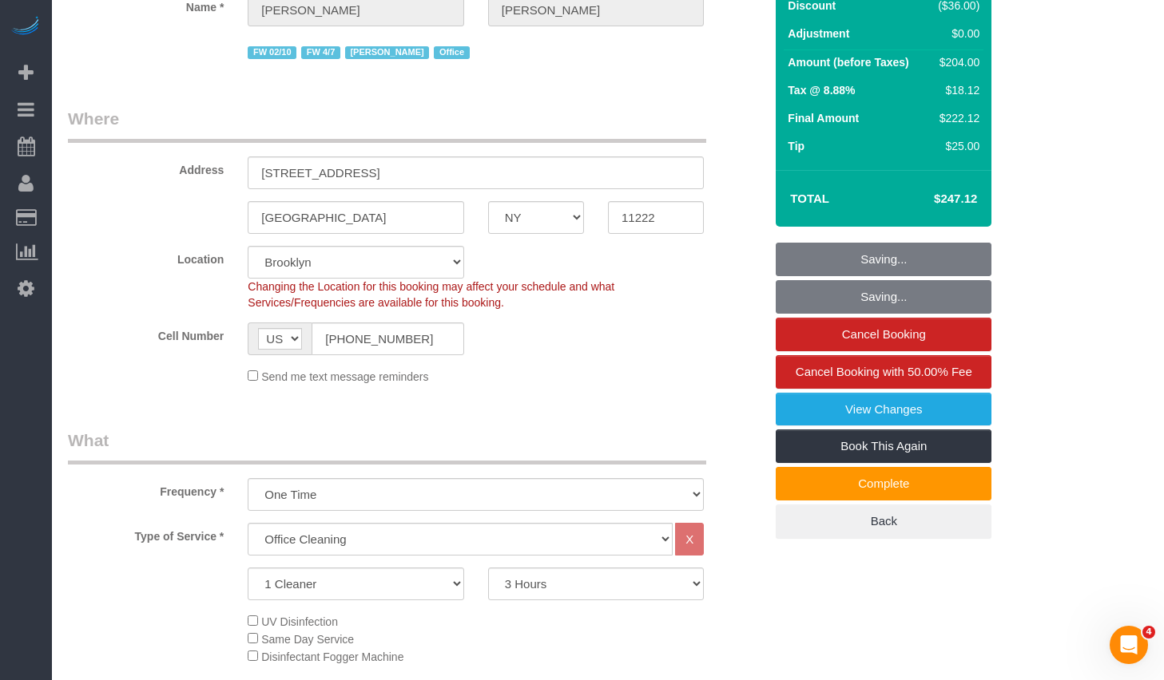
select select "spot130"
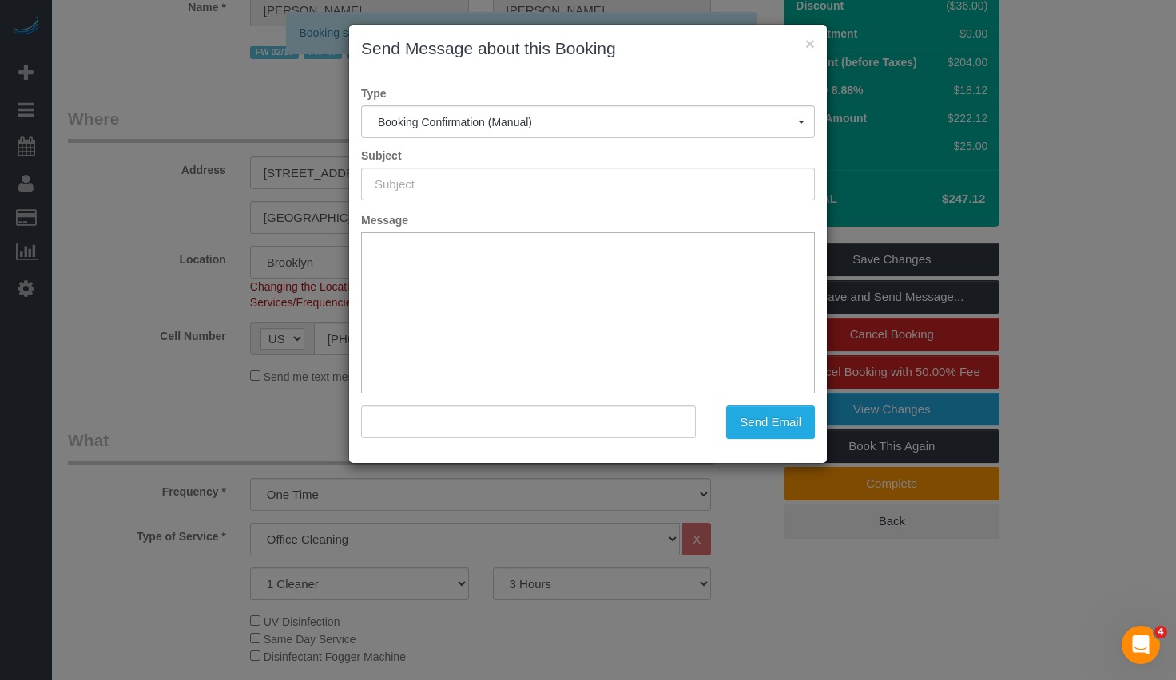
scroll to position [0, 0]
type input "Cleaning Confirmed for 09/09/2025 at 11:00am"
type input ""Thomas Galarce" <thomas@lookingglassfactory.com>"
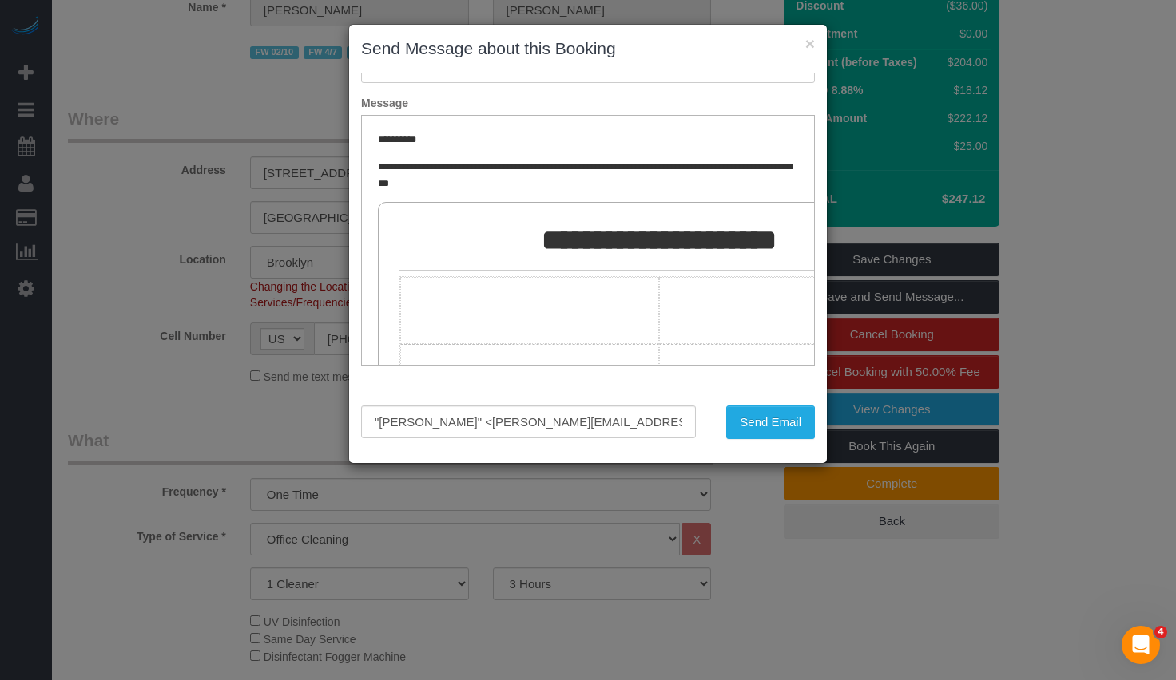
scroll to position [247, 0]
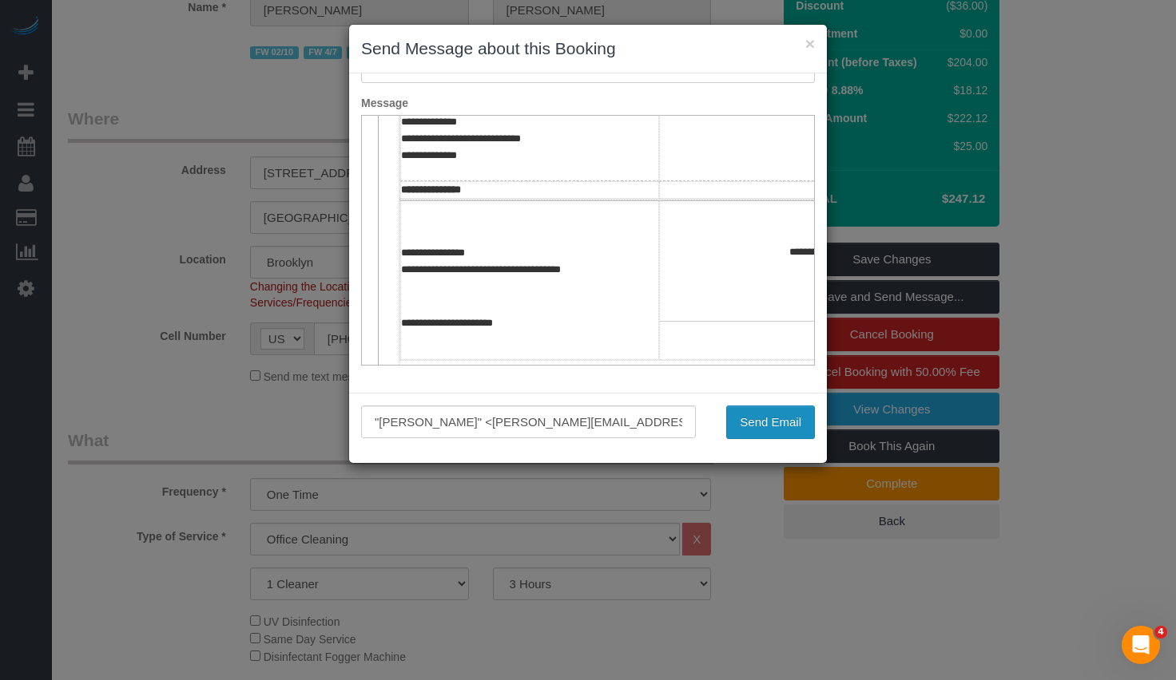
click at [753, 410] on button "Send Email" at bounding box center [770, 423] width 89 height 34
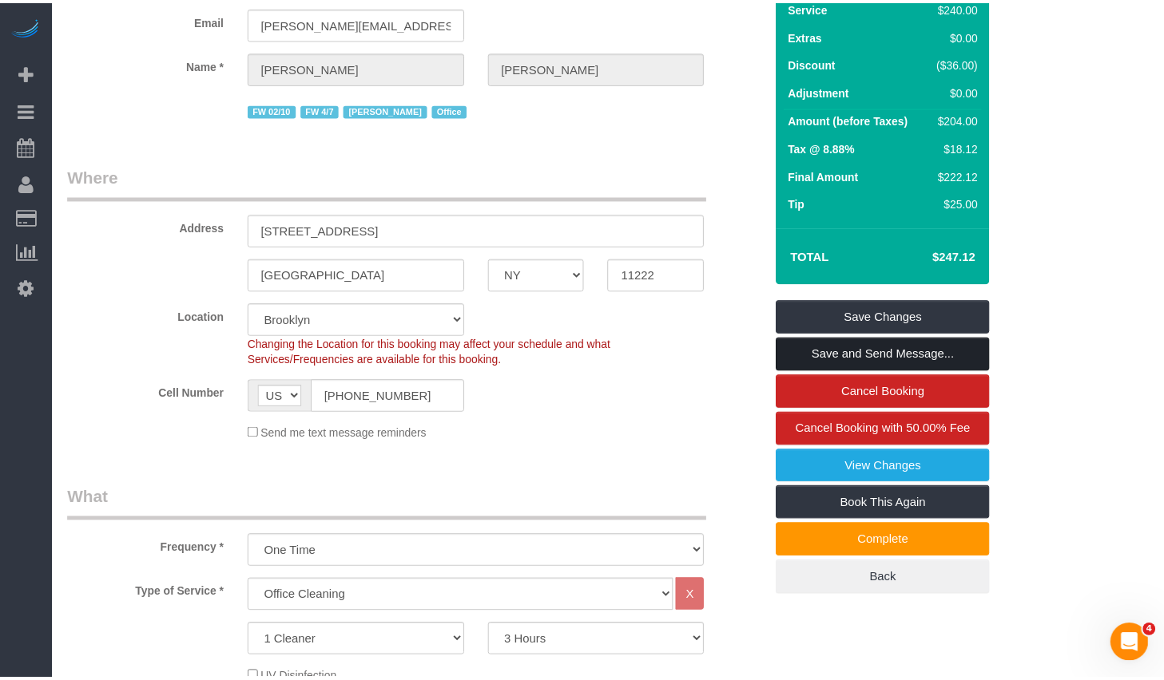
scroll to position [252, 0]
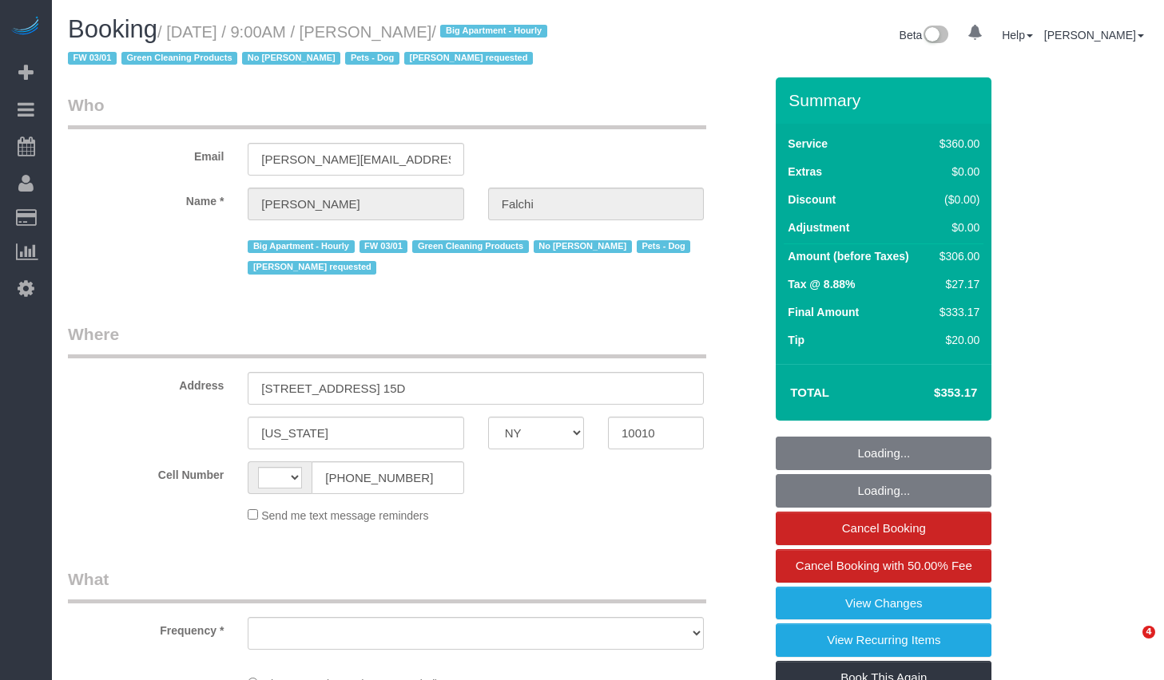
select select "NY"
select select "string:[GEOGRAPHIC_DATA]"
select select "270"
select select "object:853"
select select "number:89"
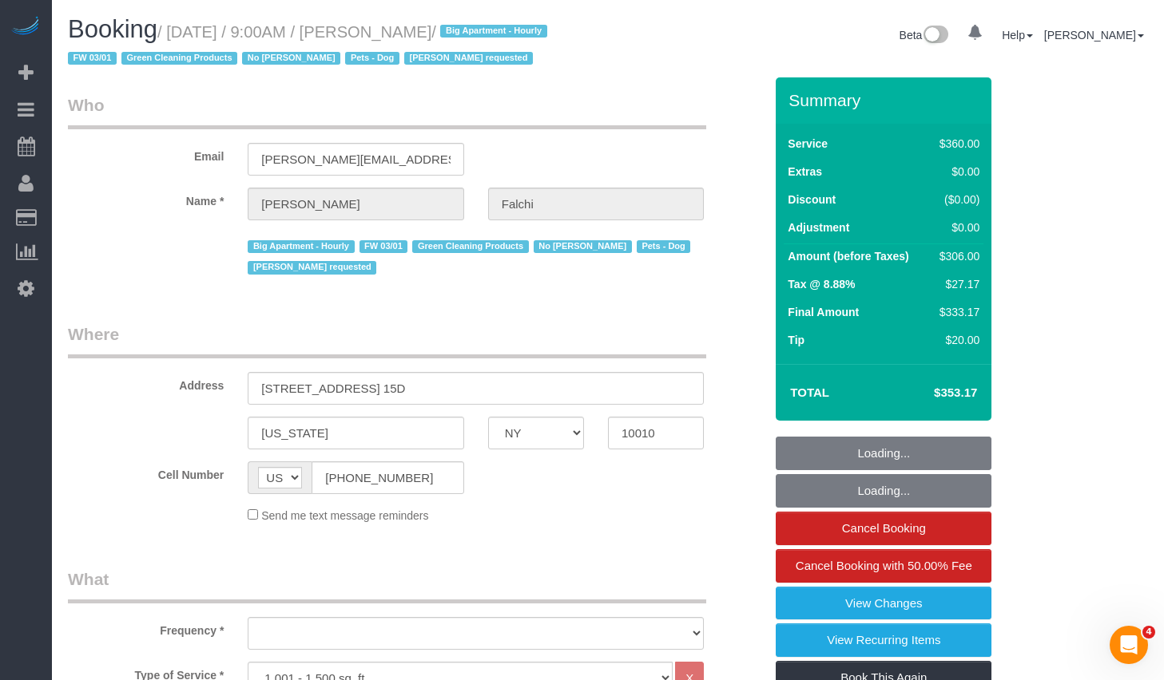
select select "number:90"
select select "number:15"
select select "number:6"
select select "string:stripe-pm_1PEYGS4VGloSiKo7ZDucFed4"
select select "spot1"
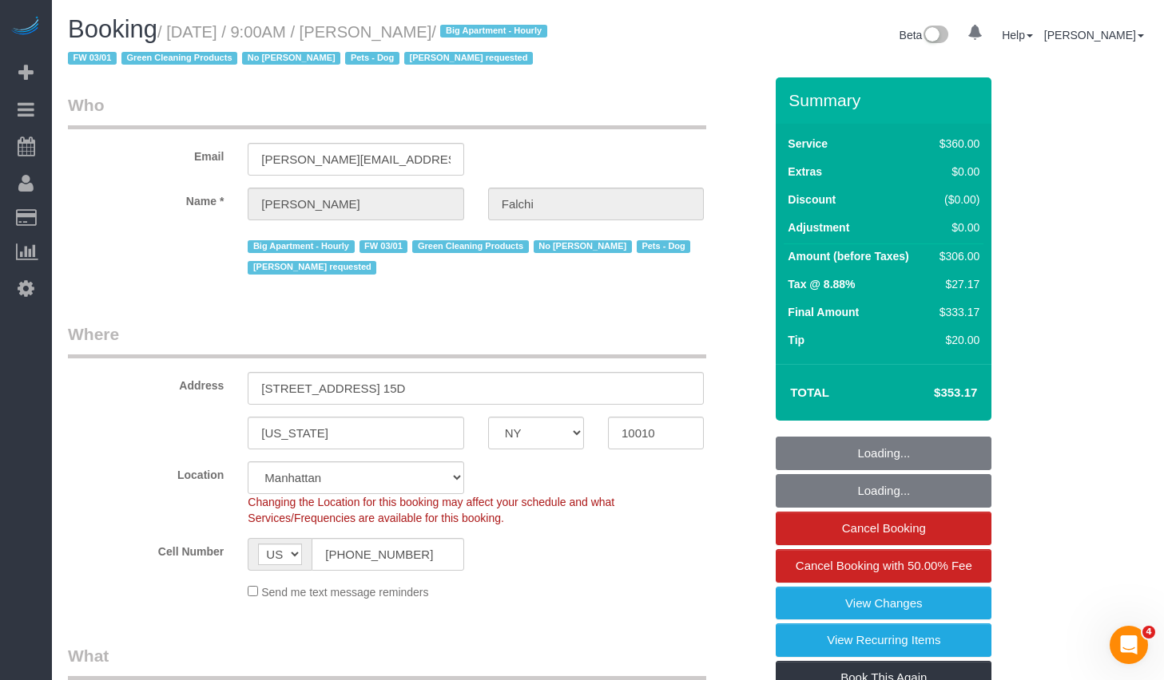
select select "object:1432"
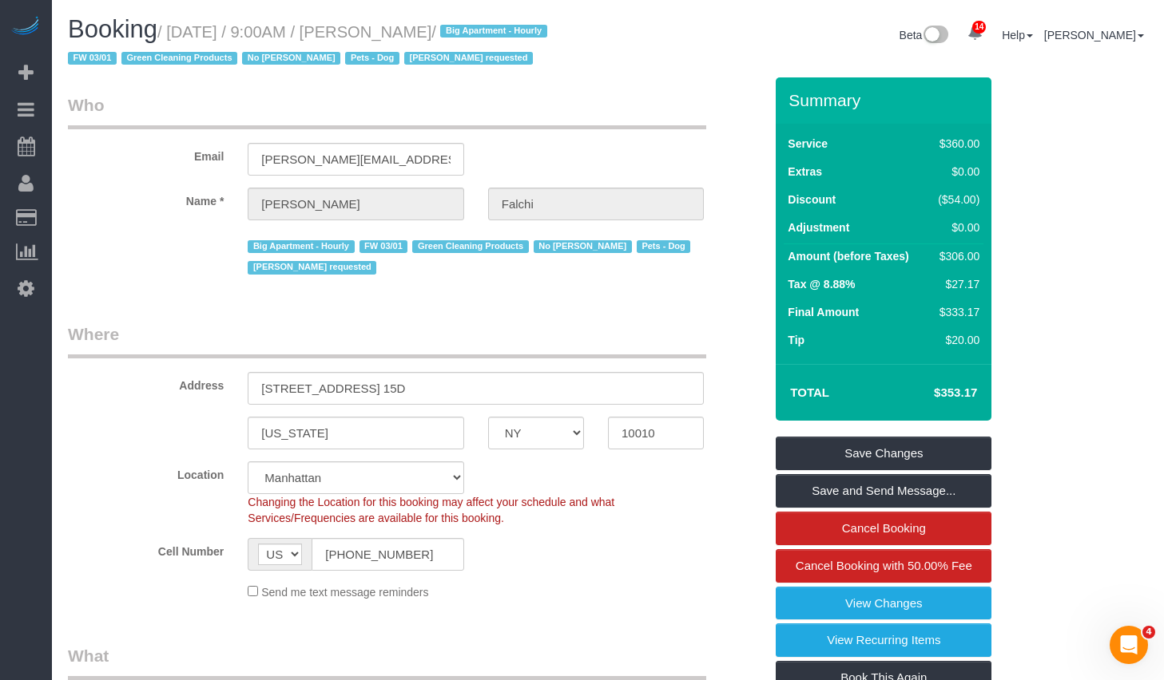
drag, startPoint x: 413, startPoint y: 30, endPoint x: 495, endPoint y: 34, distance: 82.3
click at [495, 34] on small "/ [DATE] / 9:00AM / [PERSON_NAME] / Big Apartment - Hourly FW 03/01 Green Clean…" at bounding box center [310, 45] width 484 height 45
copy small "[PERSON_NAME]"
drag, startPoint x: 182, startPoint y: 32, endPoint x: 497, endPoint y: 37, distance: 314.7
click at [497, 37] on small "/ [DATE] / 9:00AM / [PERSON_NAME] / Big Apartment - Hourly FW 03/01 Green Clean…" at bounding box center [310, 45] width 484 height 45
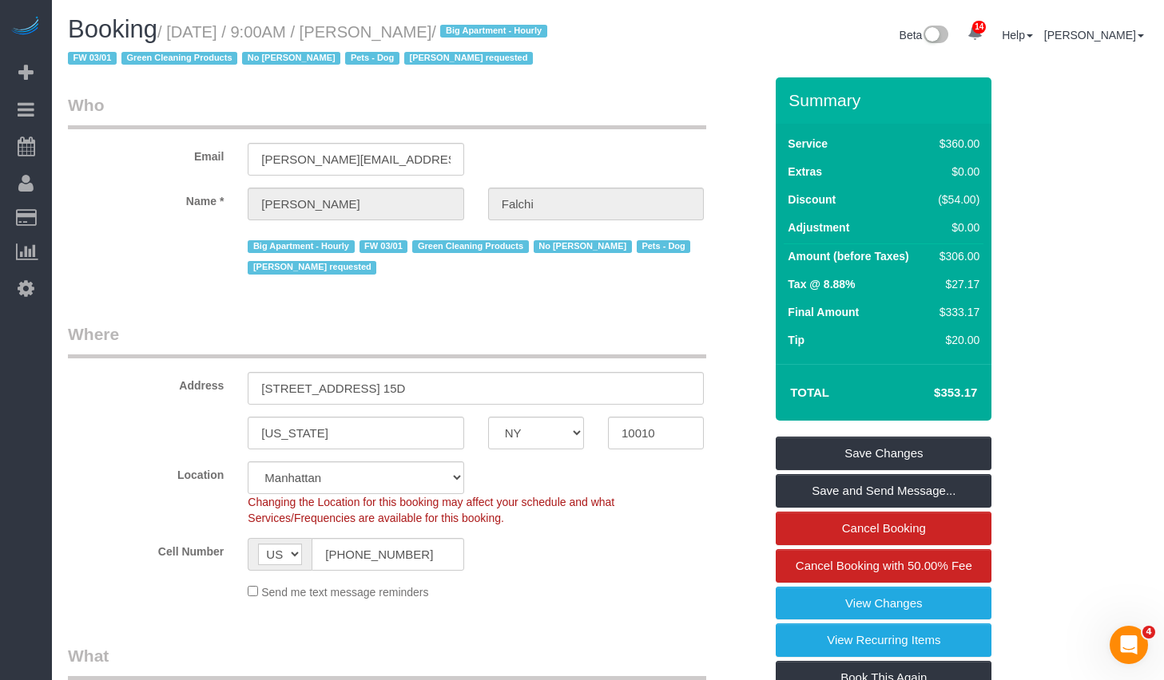
copy small "[DATE] / 9:00AM / [PERSON_NAME]"
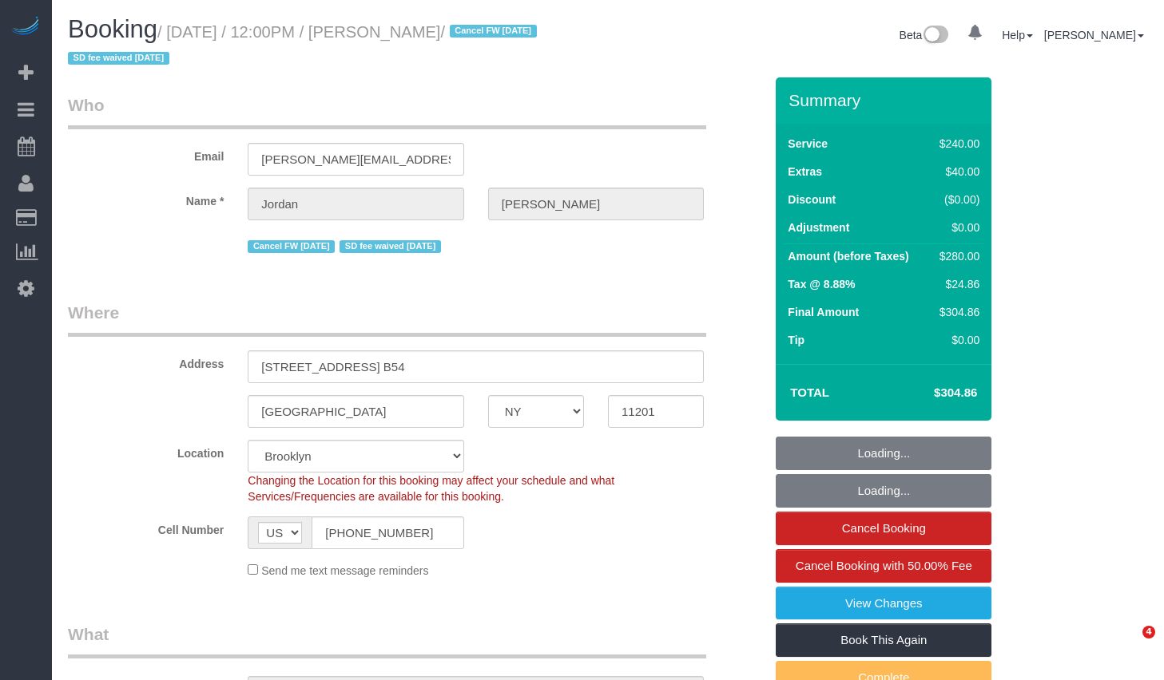
select select "NY"
select select "180"
select select "number:89"
select select "number:90"
select select "number:15"
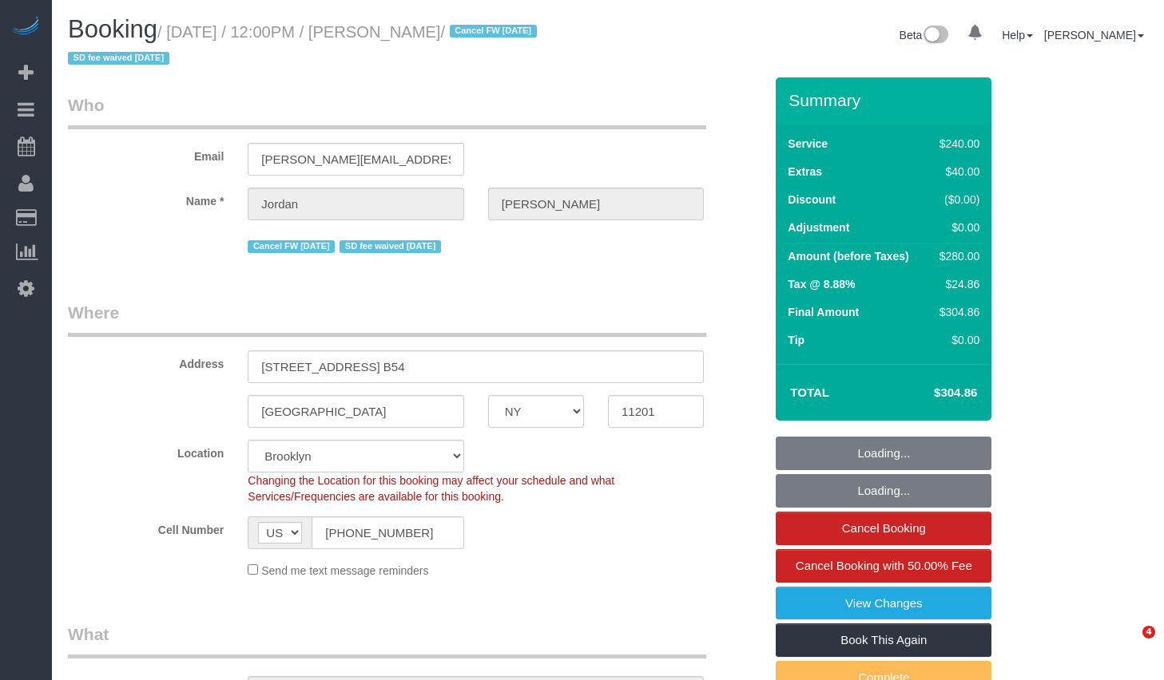
select select "number:7"
select select "spot1"
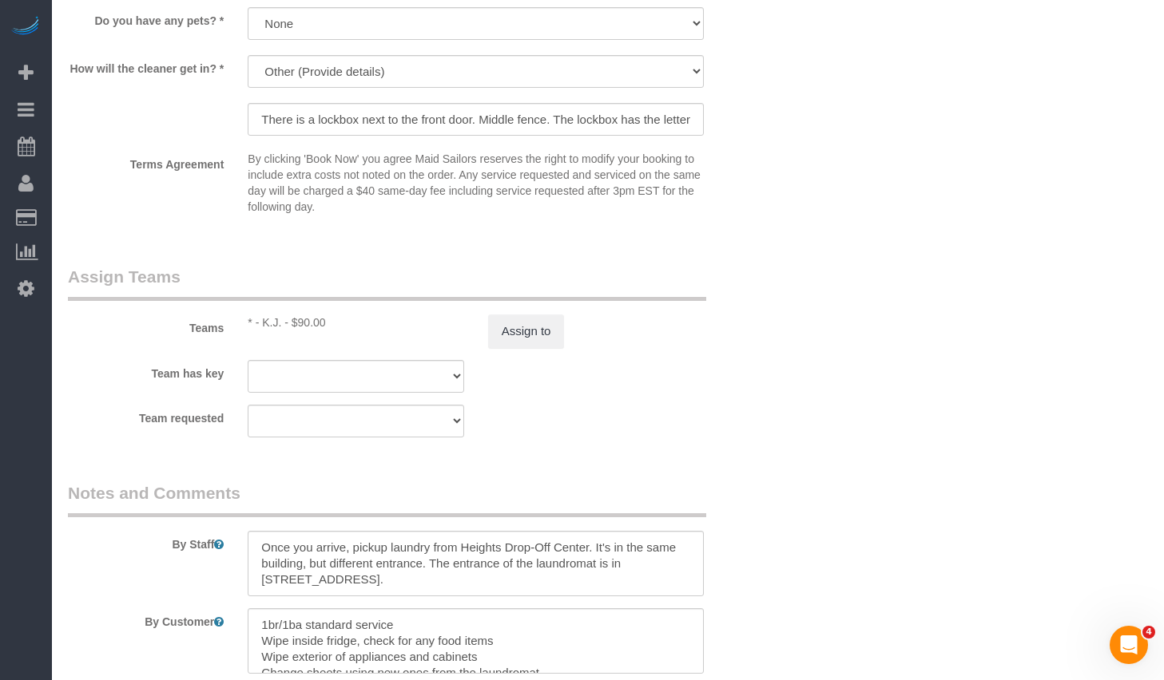
scroll to position [1909, 0]
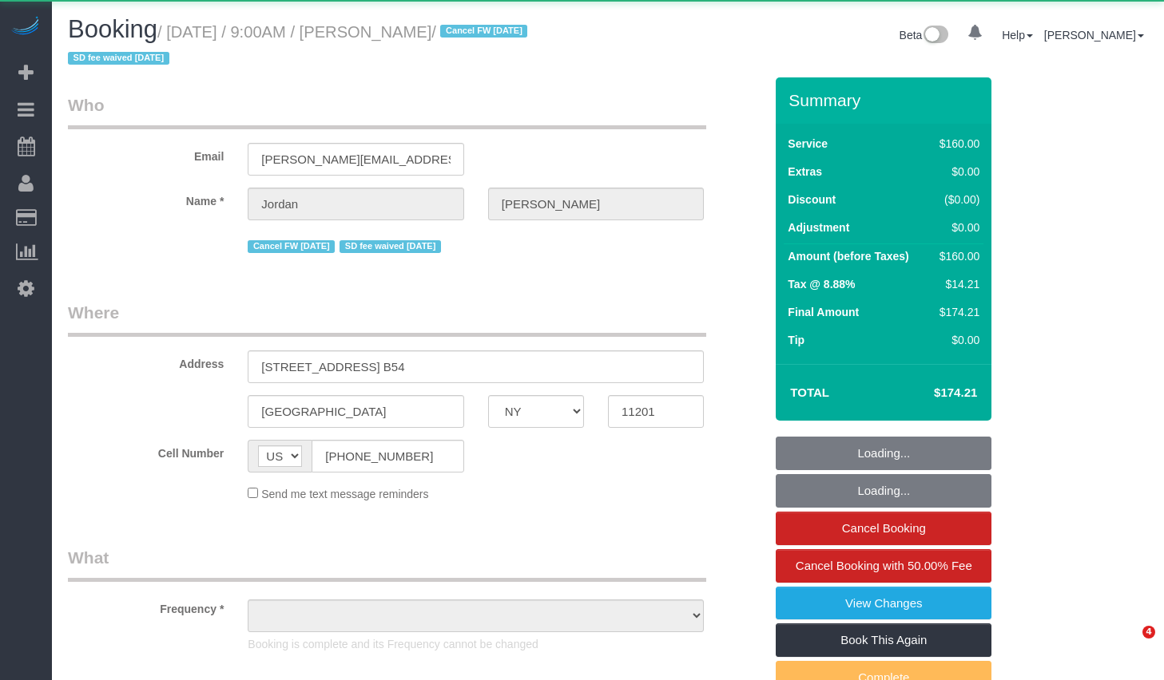
select select "NY"
select select
select select "object:1429"
select select "string:stripe-pm_1PXPMM4VGloSiKo7cHJGEYQD"
select select "number:89"
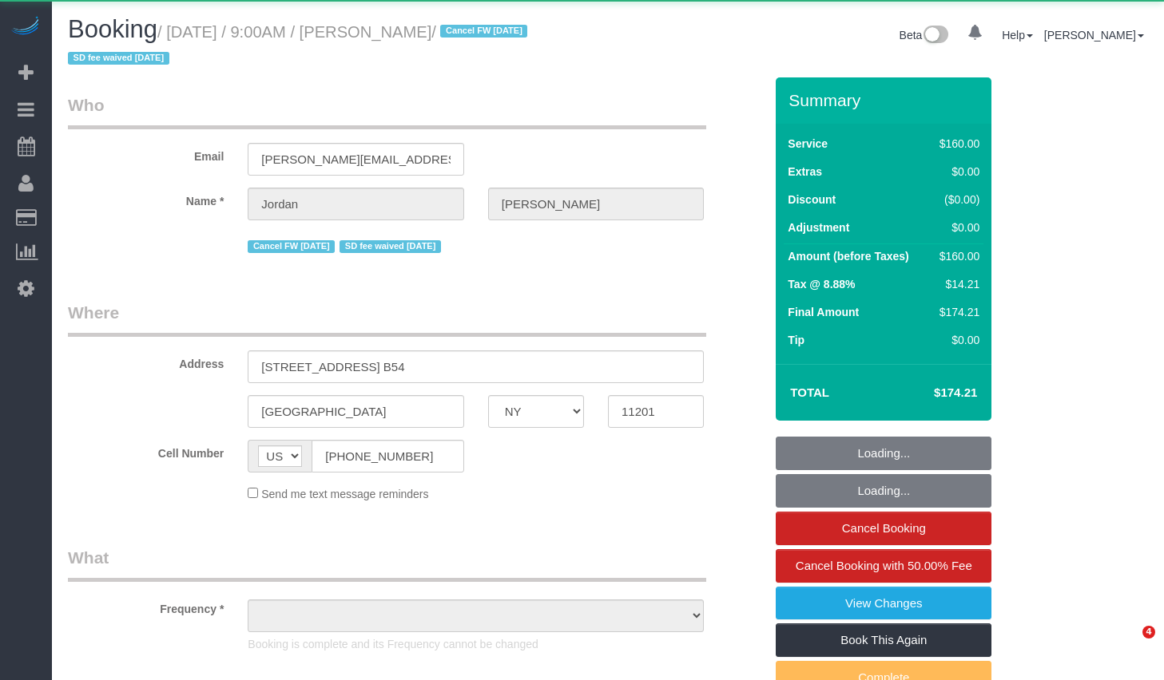
select select "number:90"
select select "number:15"
select select "number:7"
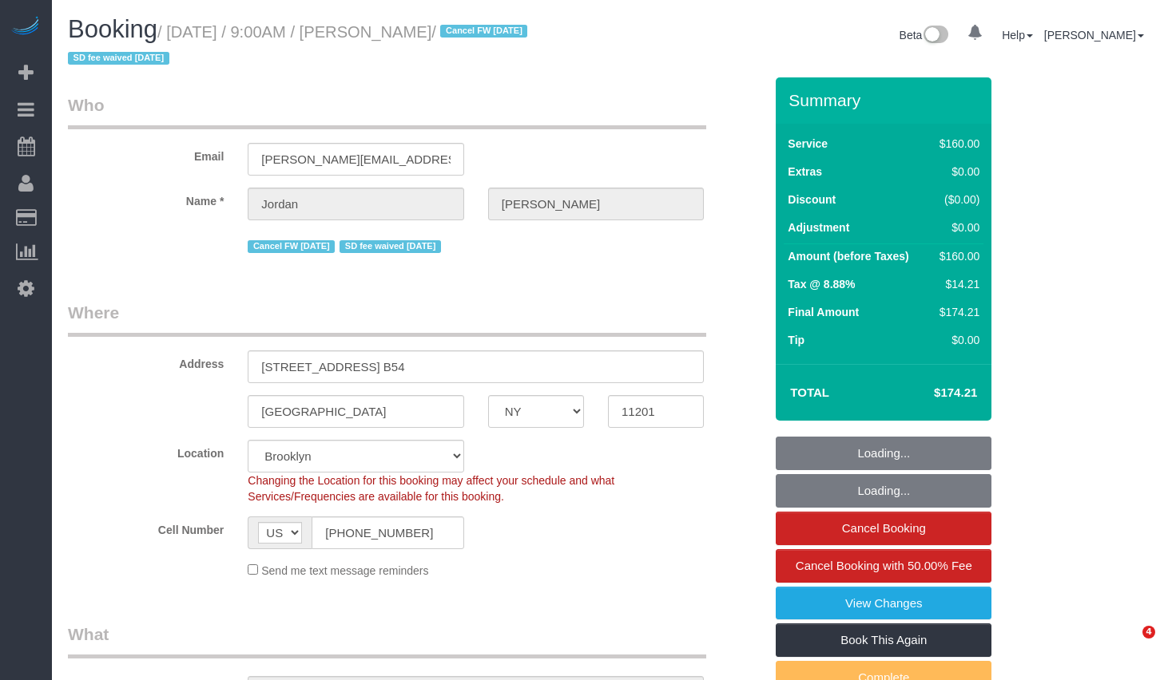
select select "spot6"
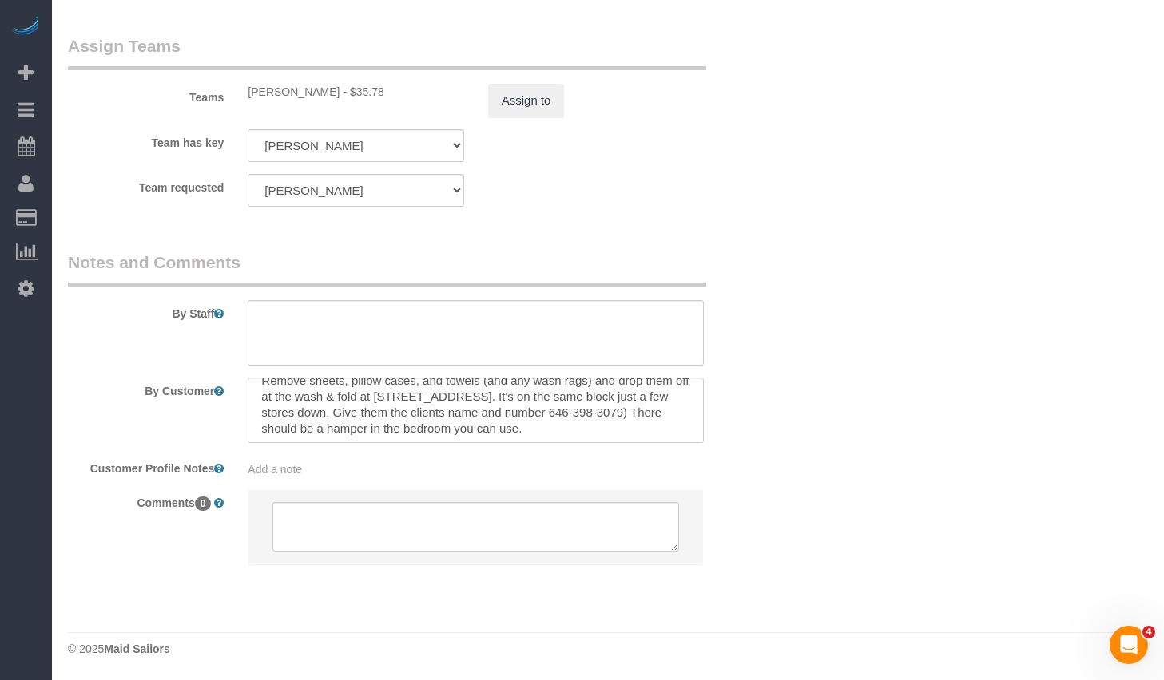
scroll to position [32, 0]
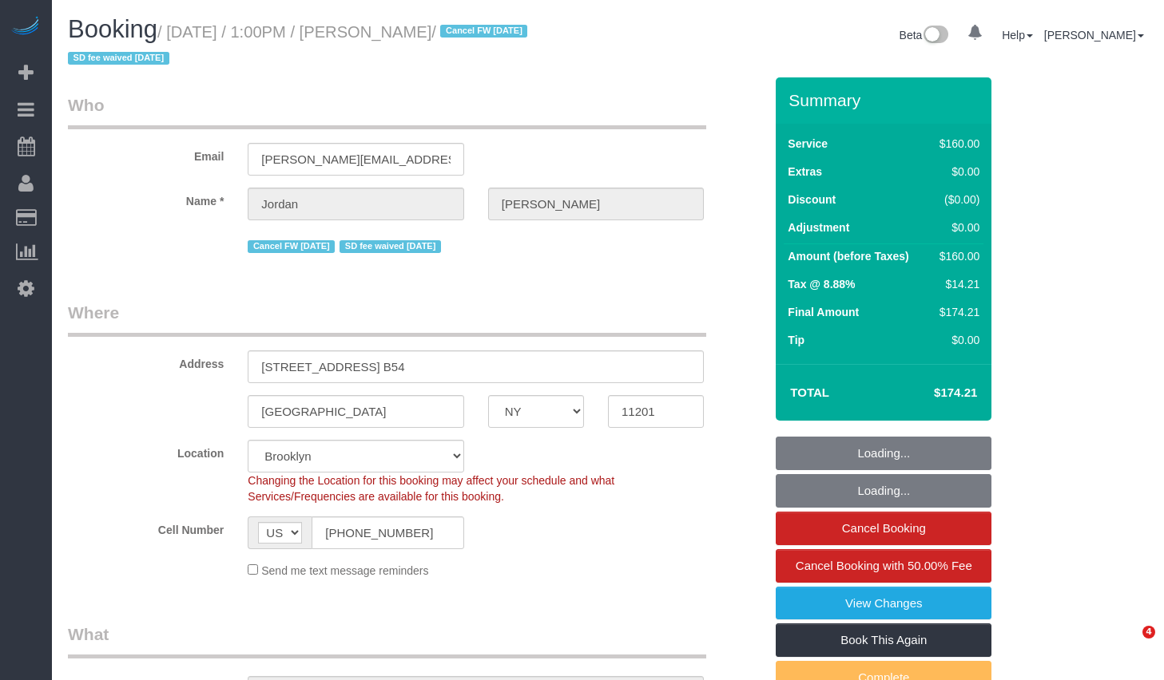
select select "NY"
select select "number:89"
select select "number:90"
select select "number:15"
select select "number:7"
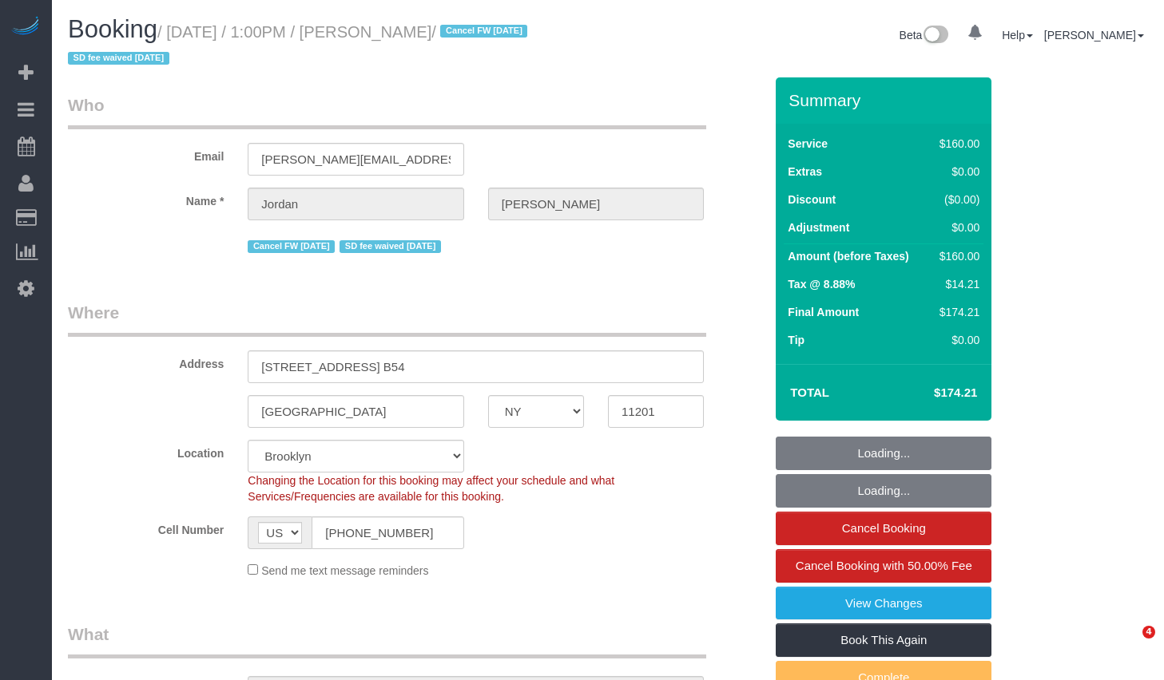
select select "spot1"
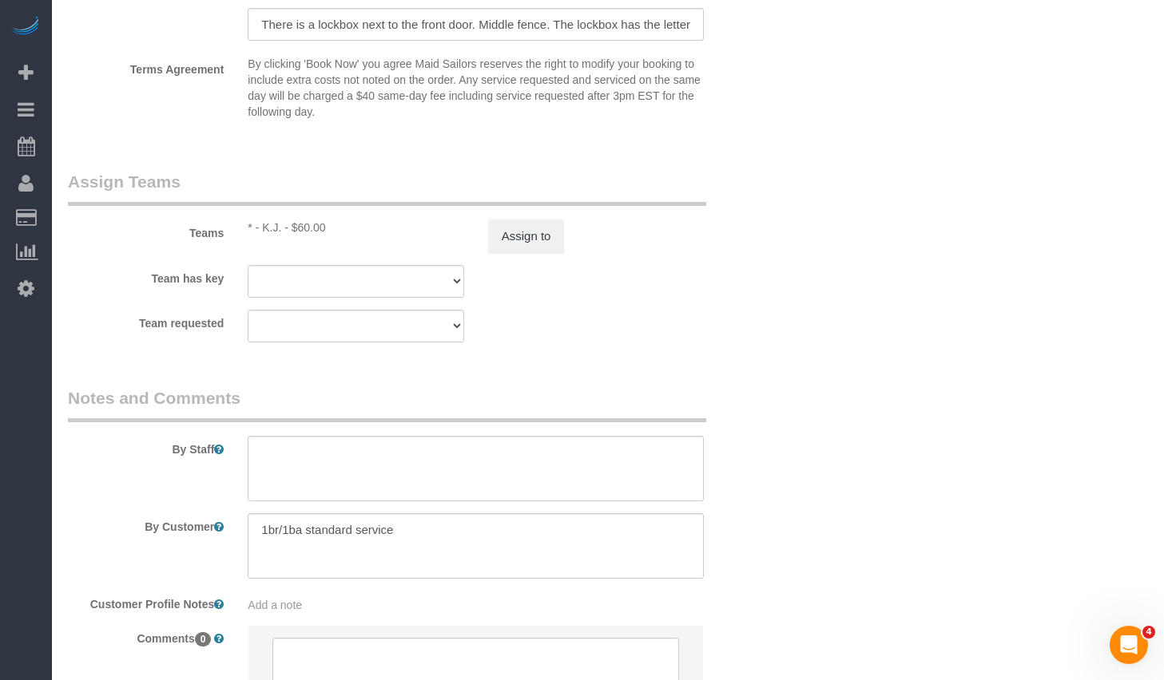
scroll to position [1909, 0]
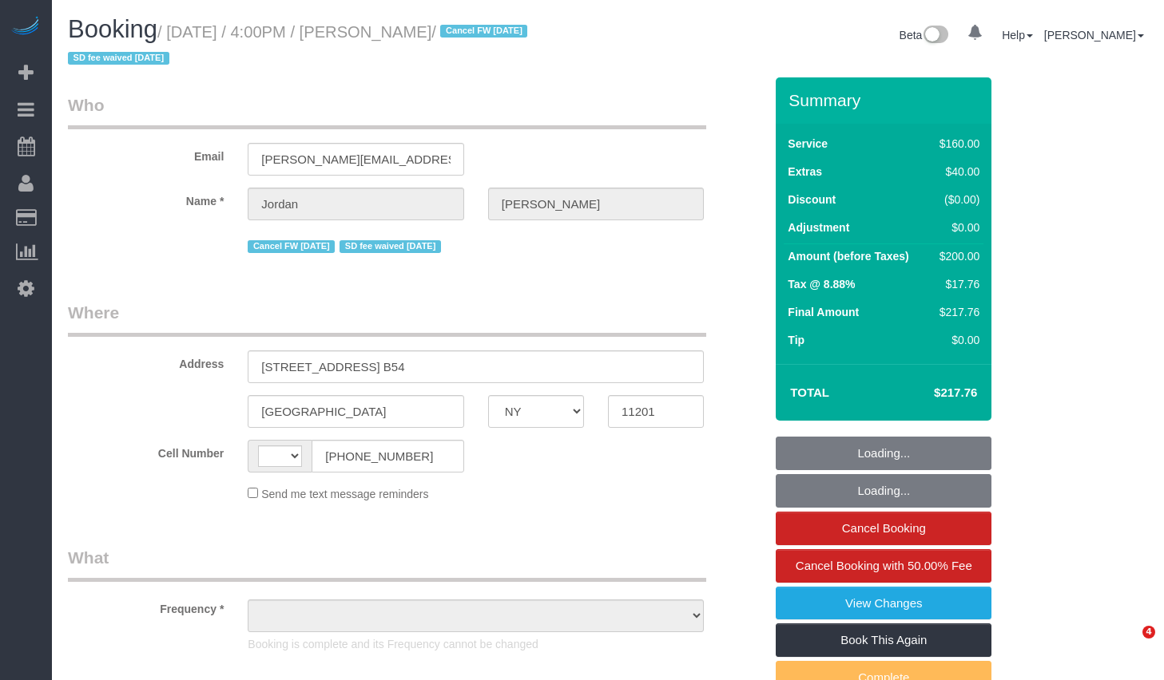
select select "NY"
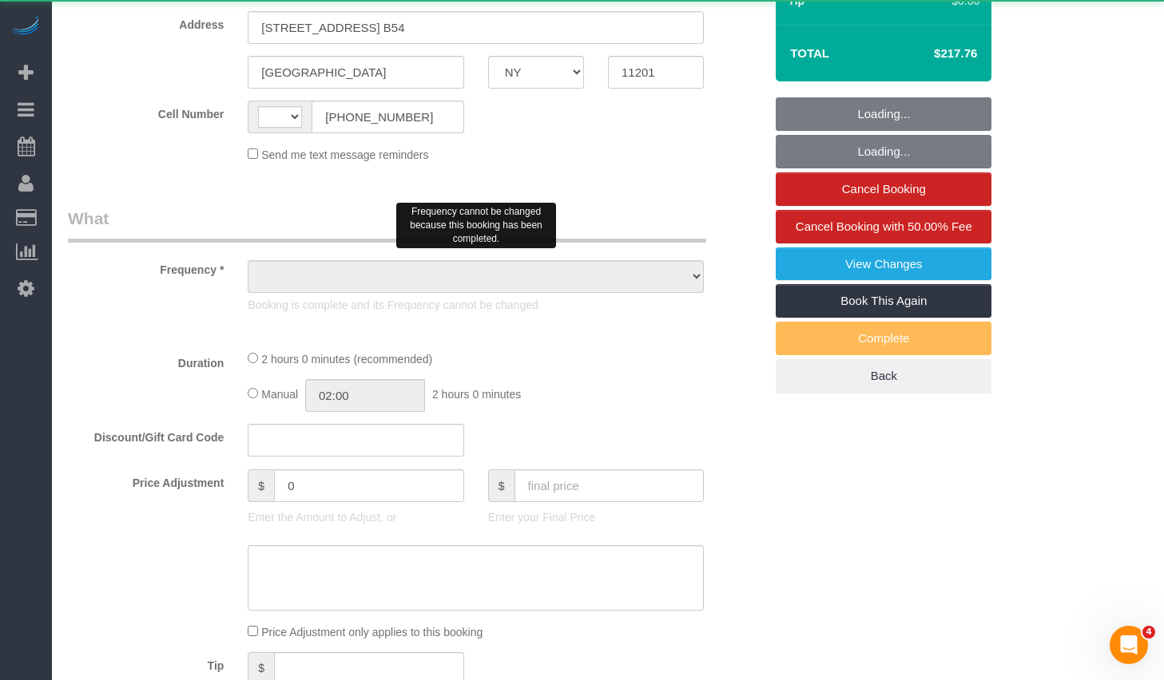
select select "string:[GEOGRAPHIC_DATA]"
select select "object:762"
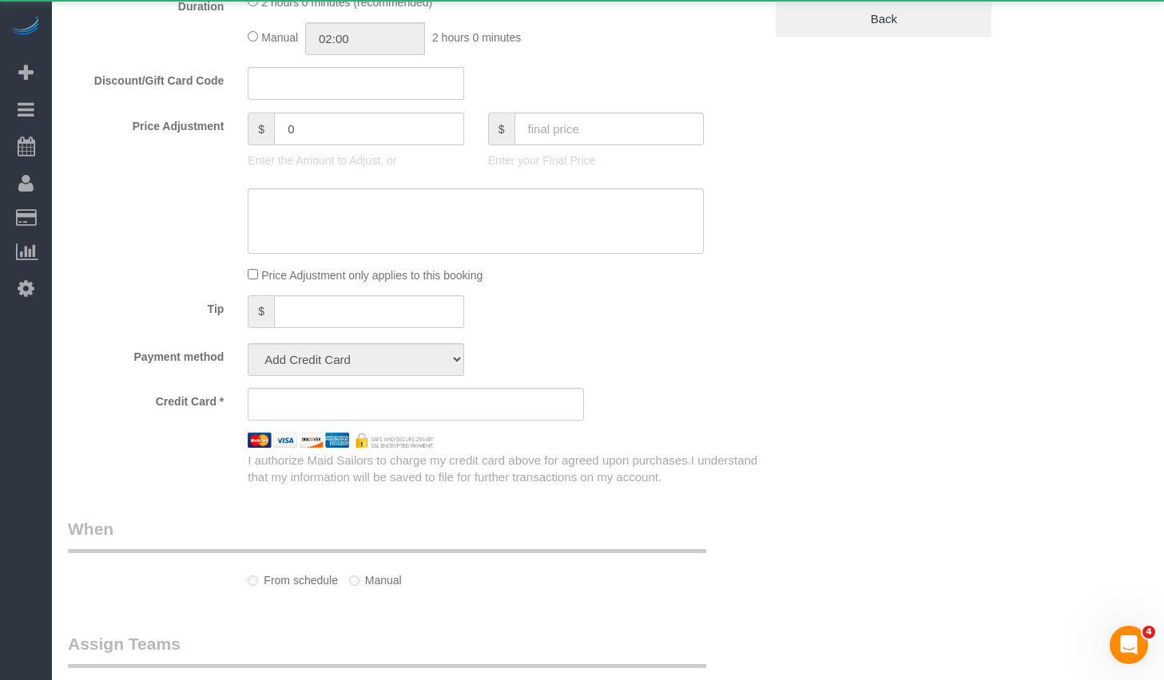
select select "string:stripe-pm_1PXPMM4VGloSiKo7cHJGEYQD"
select select "spot1"
select select "number:62"
select select "number:76"
select select "number:15"
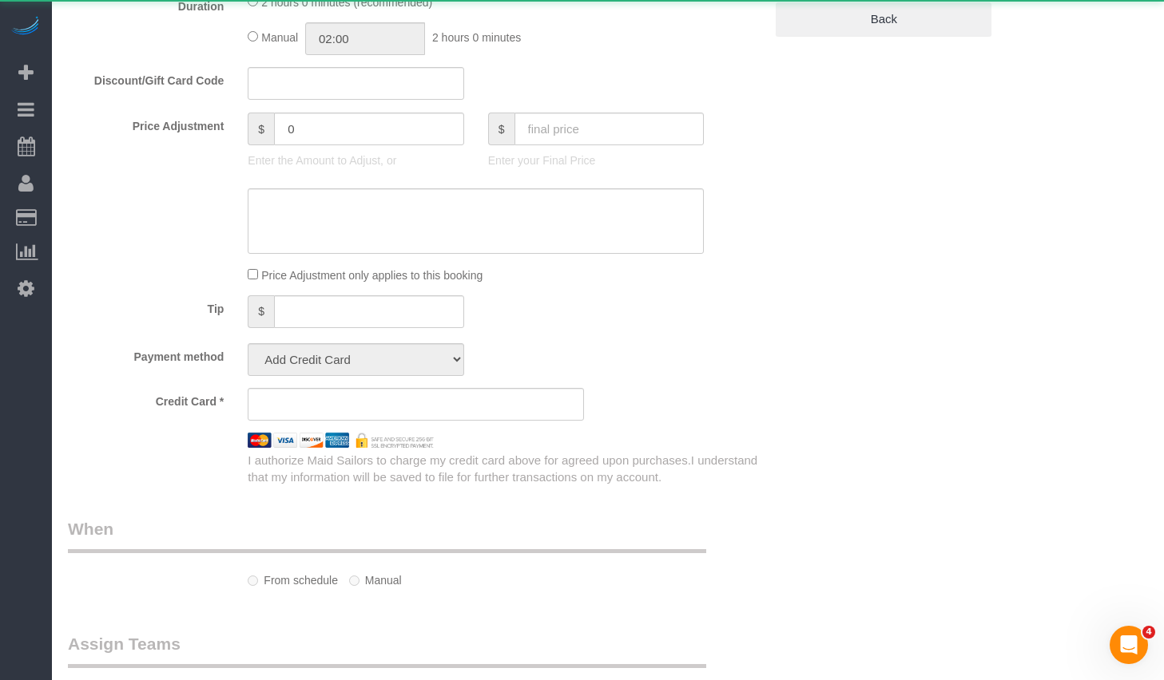
select select "number:7"
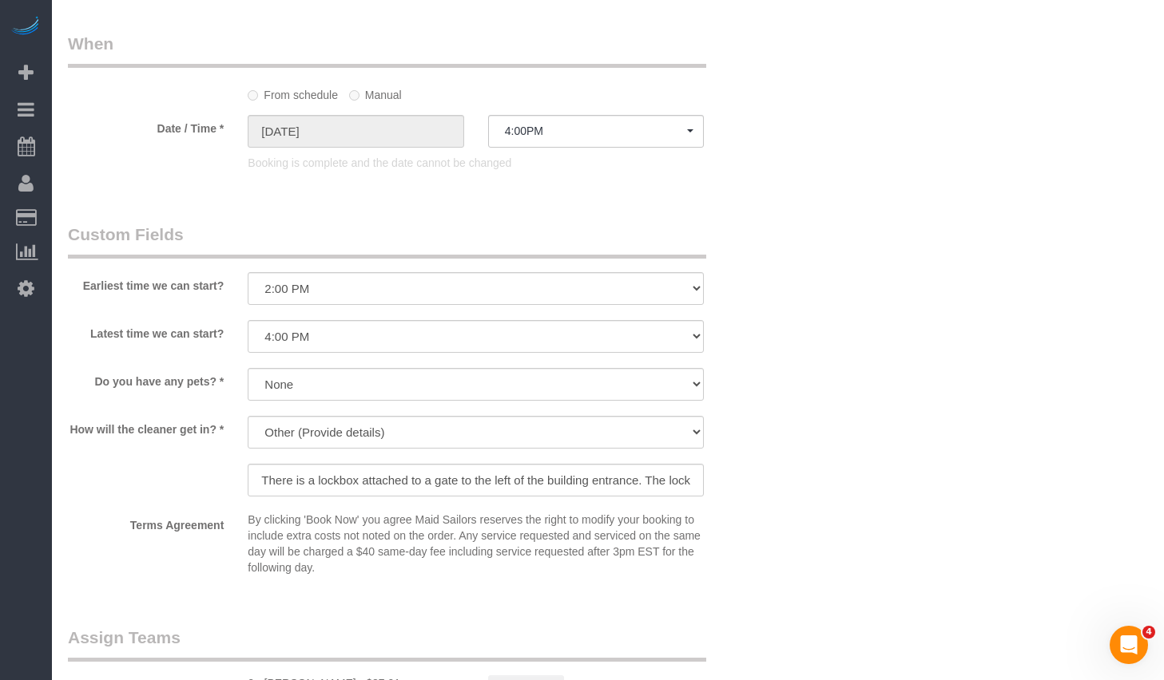
select select "object:1427"
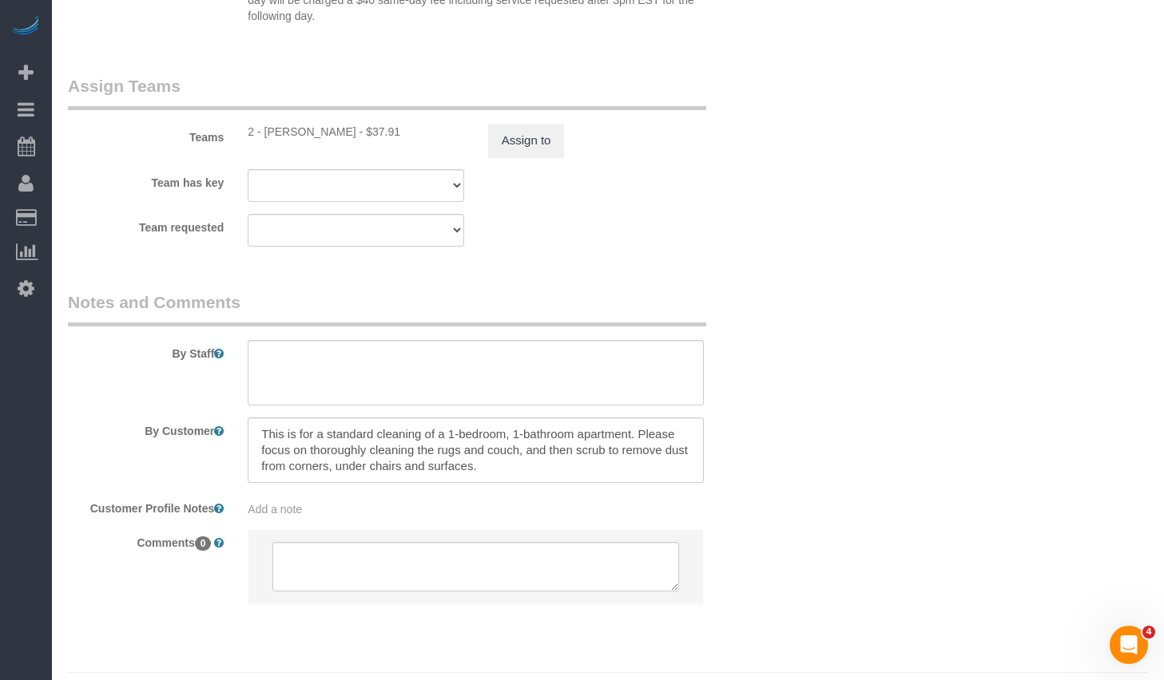
scroll to position [1909, 0]
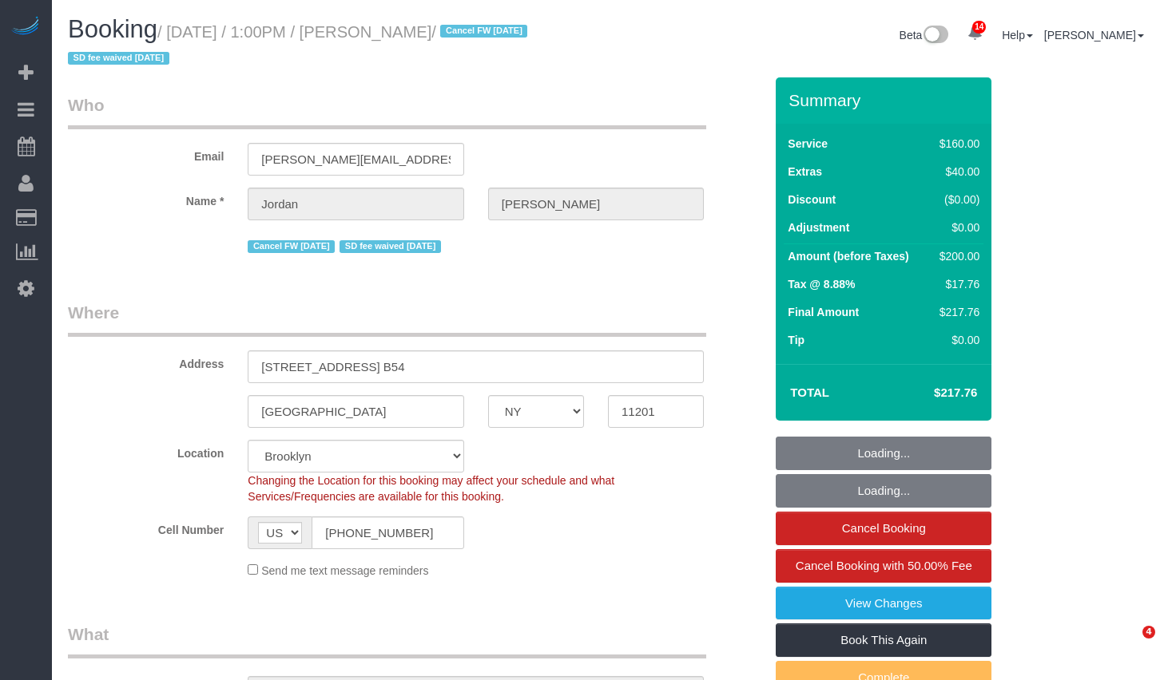
select select "NY"
select select "number:62"
select select "number:76"
select select "number:15"
select select "number:7"
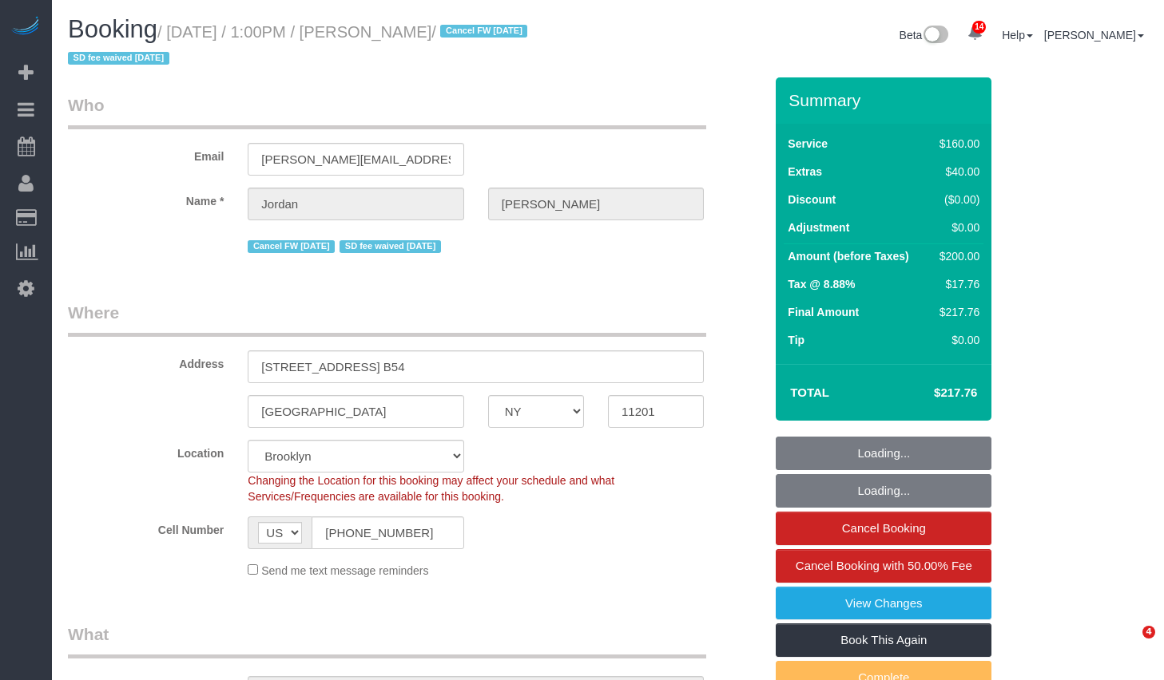
select select "object:1424"
select select "string:stripe-pm_1PXPMM4VGloSiKo7cHJGEYQD"
select select "spot1"
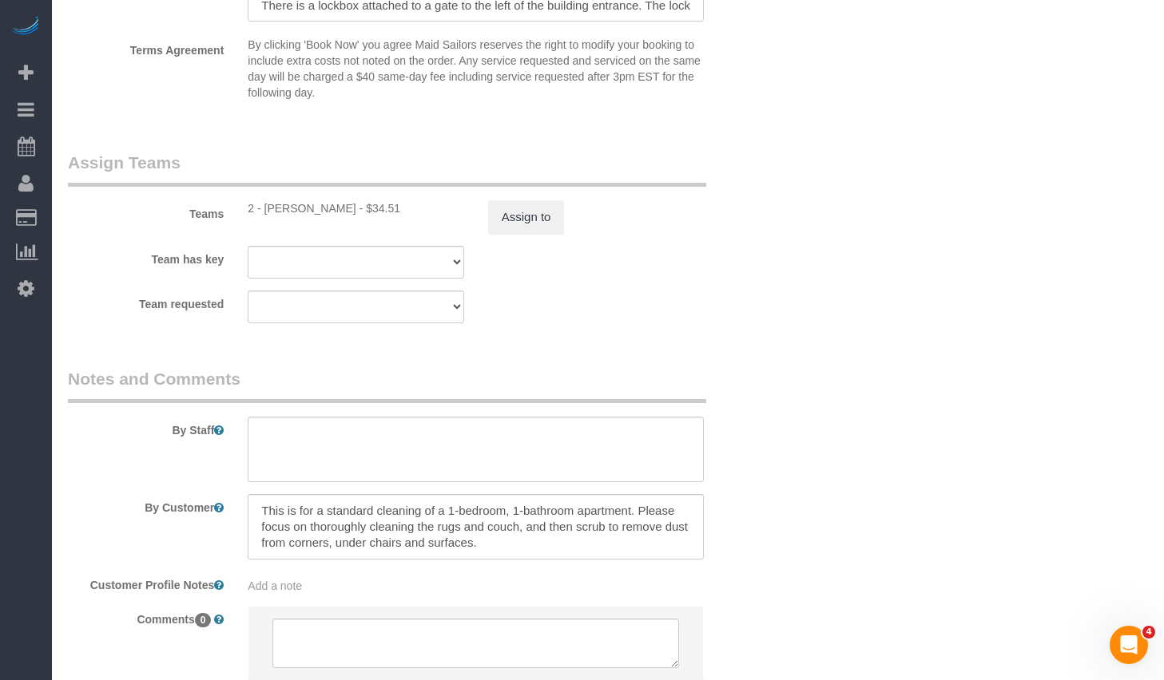
scroll to position [1909, 0]
